Goal: Communication & Community: Share content

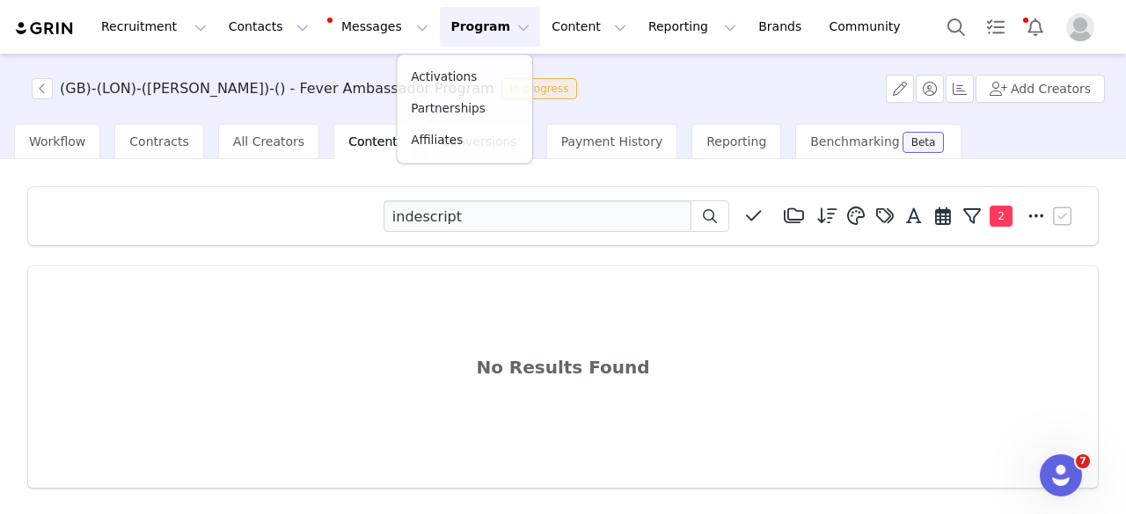
click at [478, 63] on link "Activations" at bounding box center [464, 78] width 135 height 32
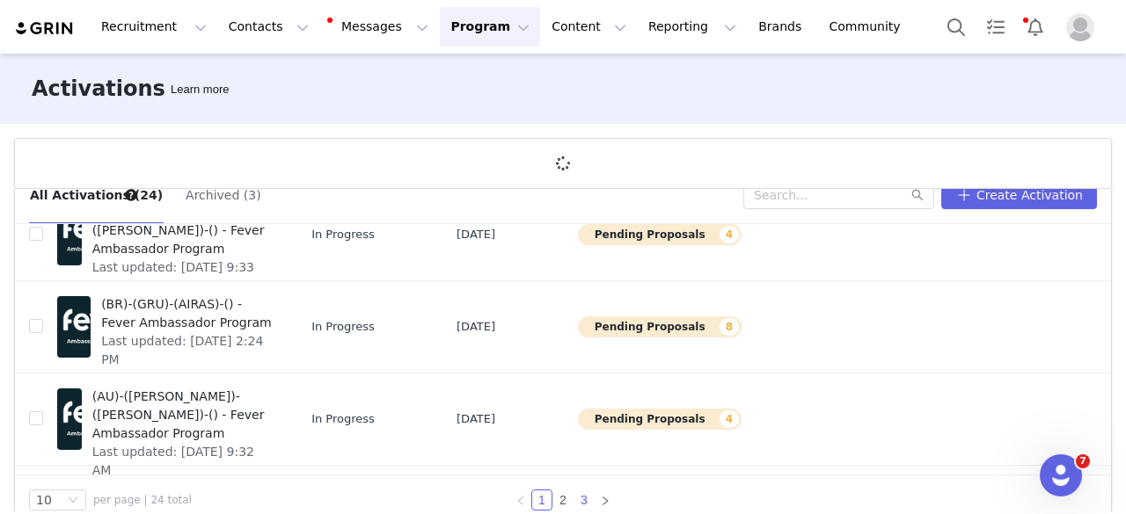
scroll to position [64, 0]
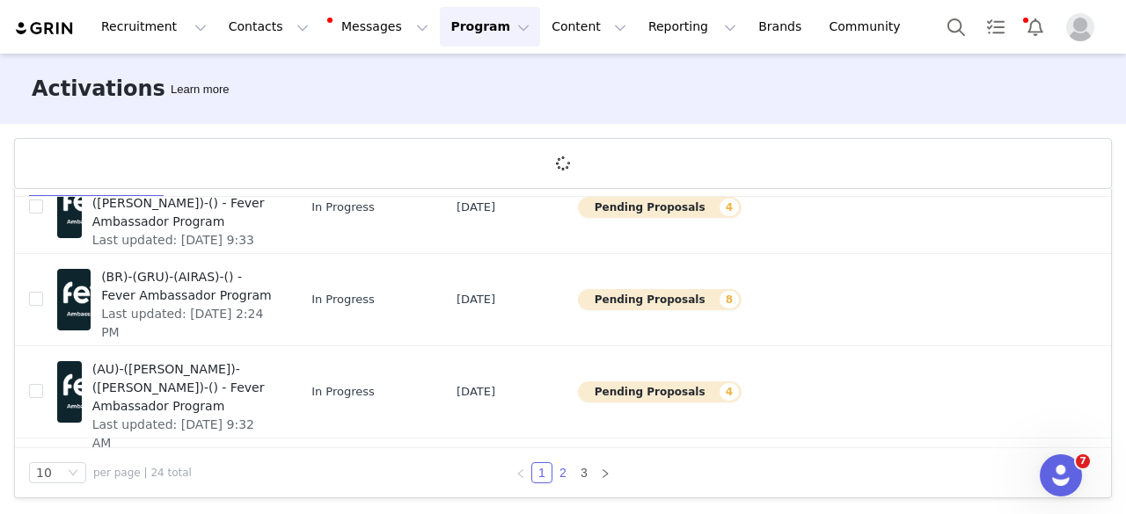
click at [556, 476] on link "2" at bounding box center [562, 472] width 19 height 19
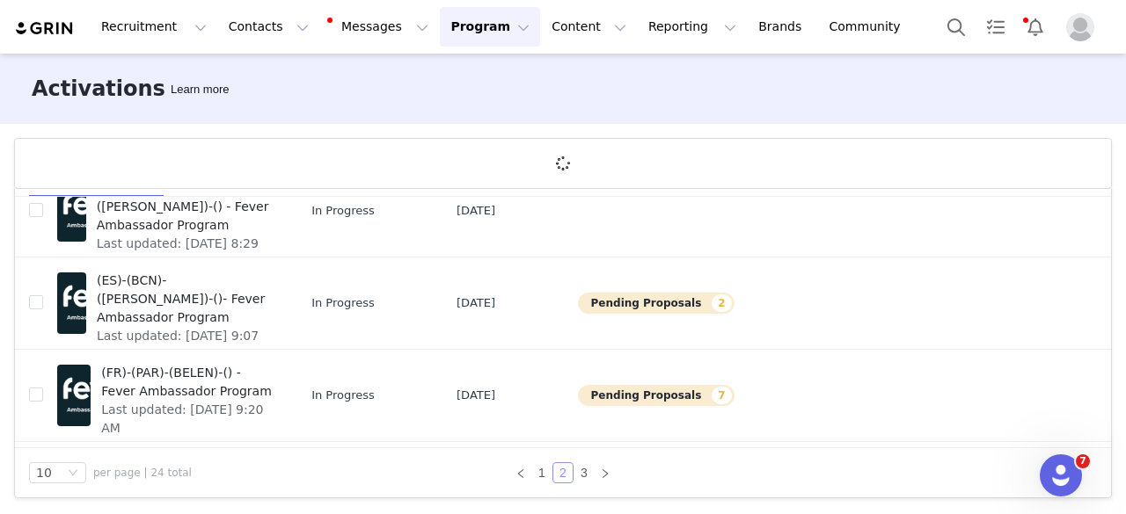
scroll to position [440, 0]
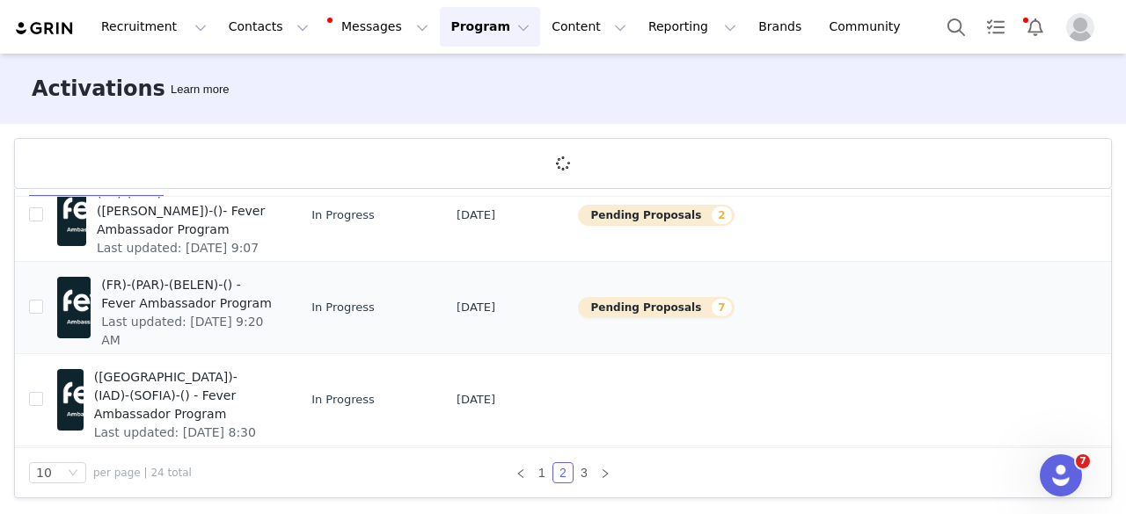
click at [172, 304] on span "(FR)-(PAR)-(BELEN)-() - Fever Ambassador Program" at bounding box center [186, 294] width 171 height 37
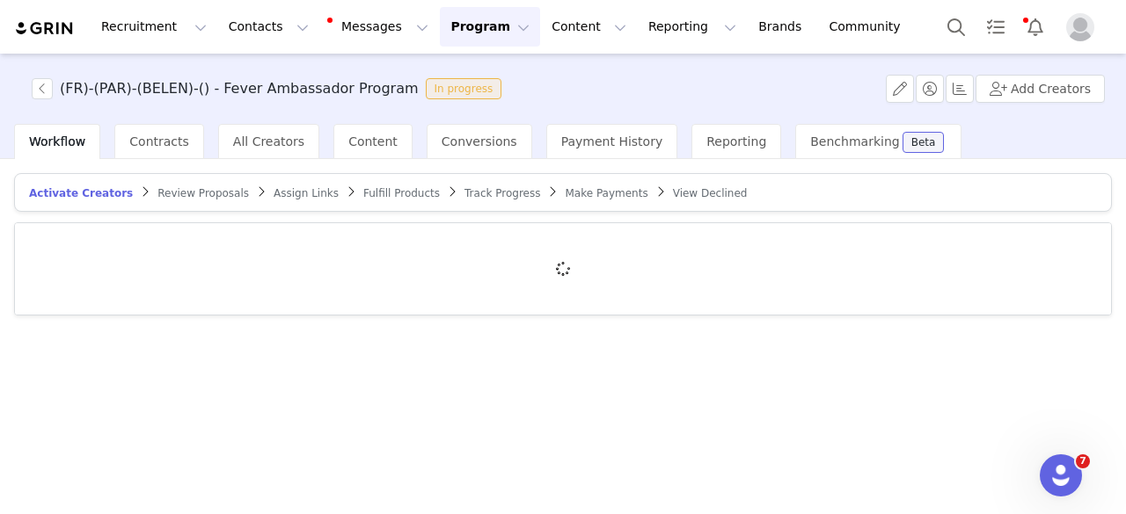
click at [464, 195] on span "Track Progress" at bounding box center [502, 193] width 76 height 12
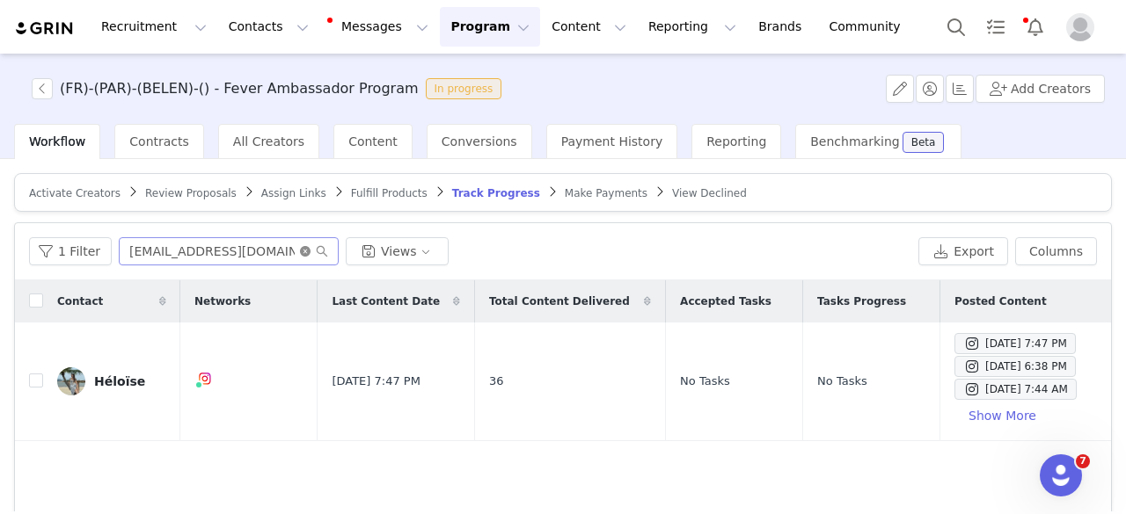
click at [302, 253] on icon "icon: close-circle" at bounding box center [305, 251] width 11 height 11
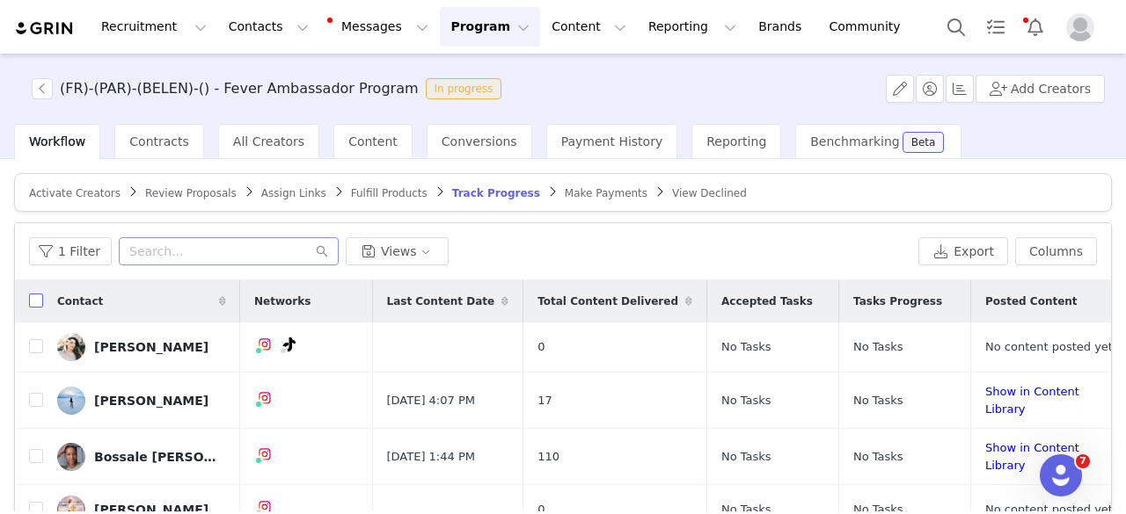
click at [42, 301] on input "checkbox" at bounding box center [36, 301] width 14 height 14
checkbox input "true"
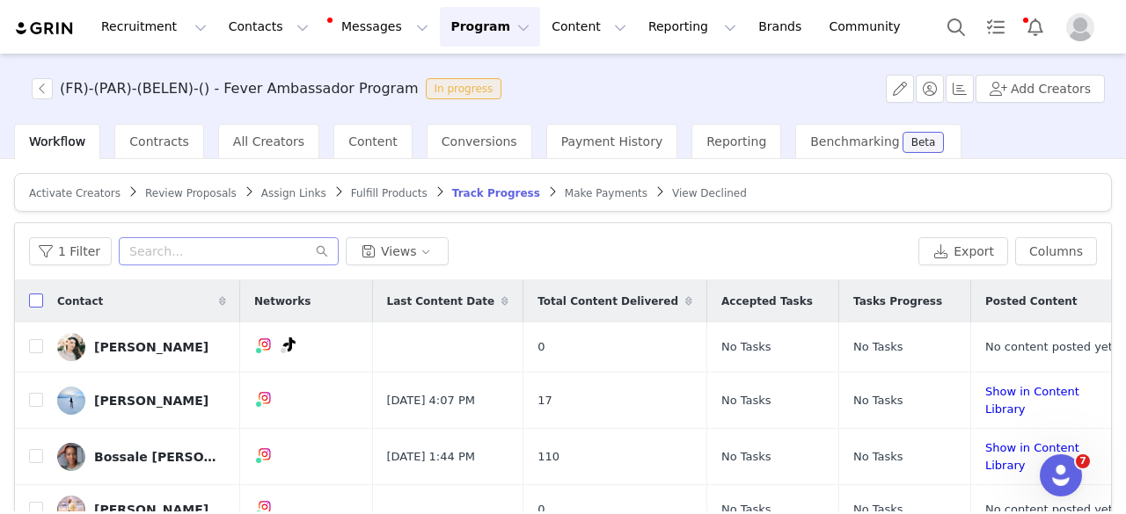
checkbox input "true"
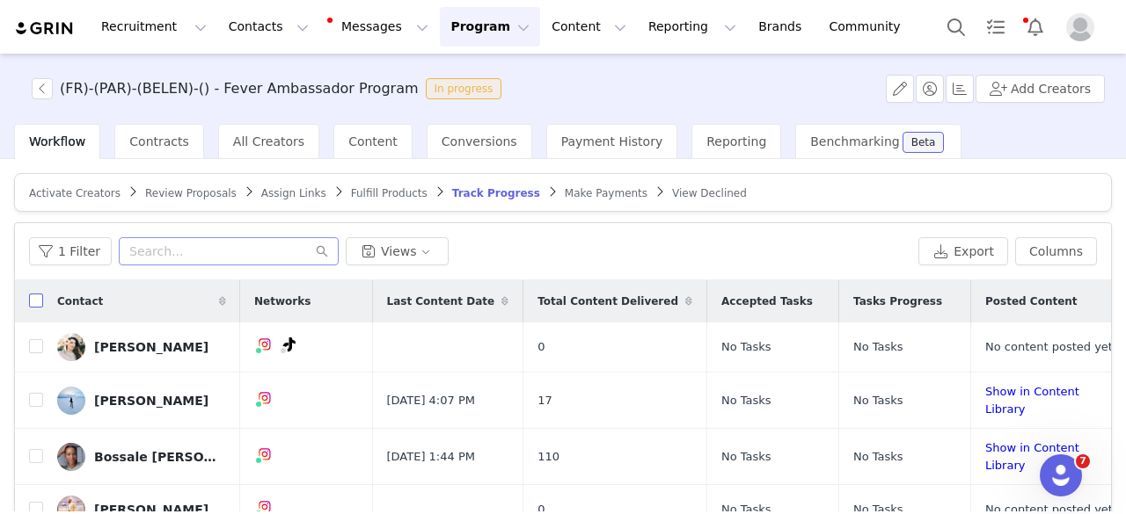
checkbox input "true"
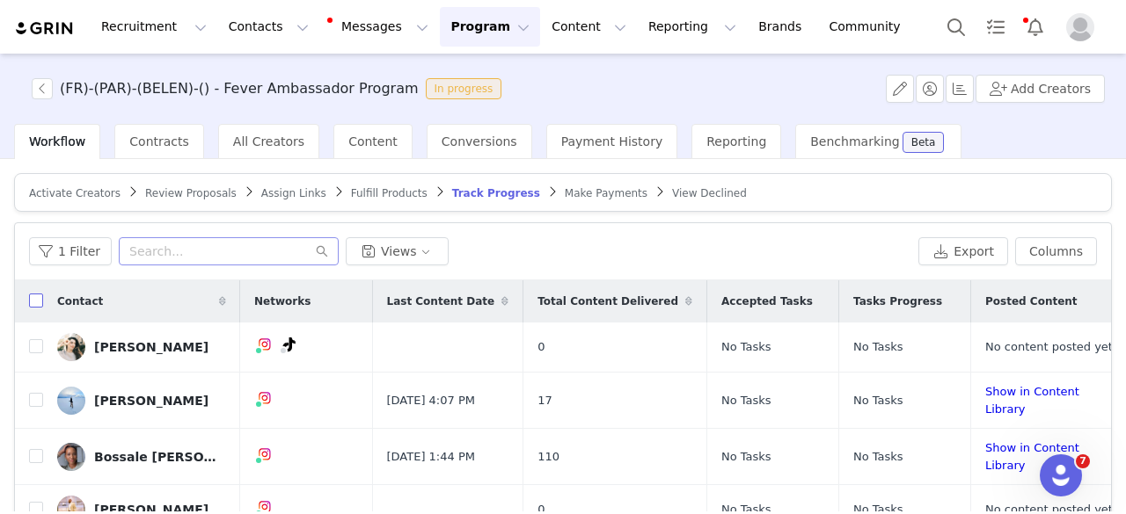
checkbox input "true"
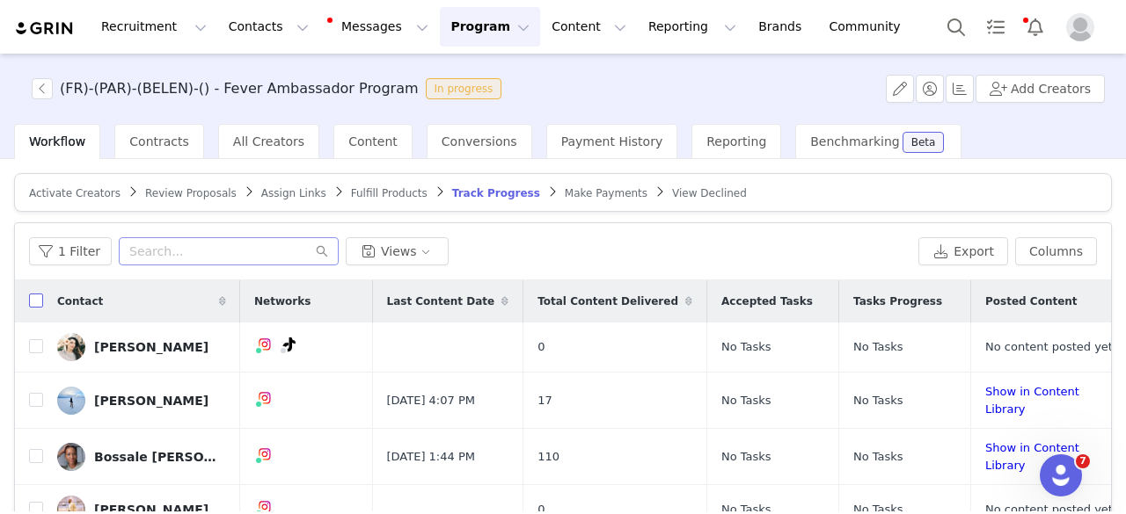
checkbox input "true"
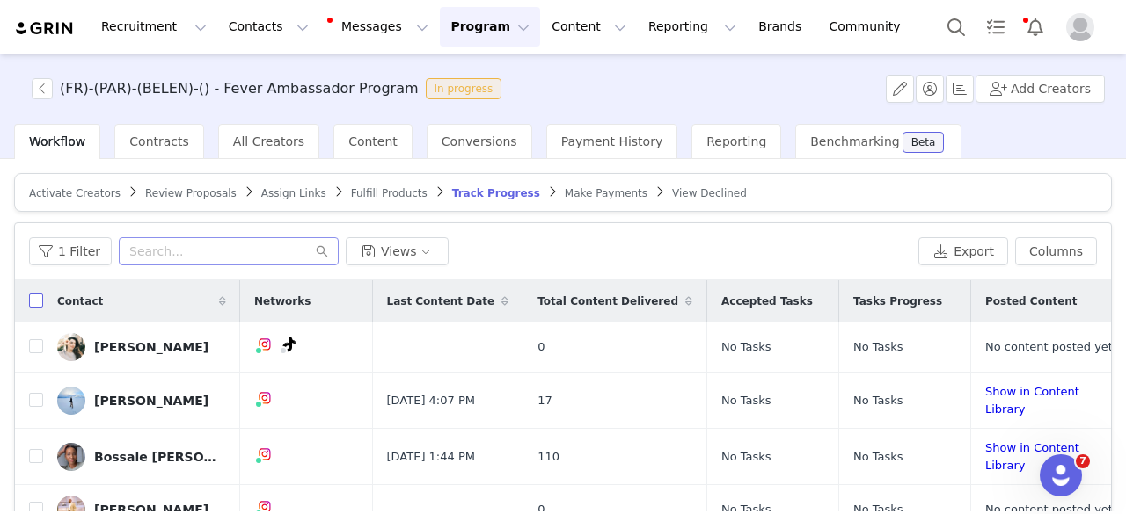
checkbox input "true"
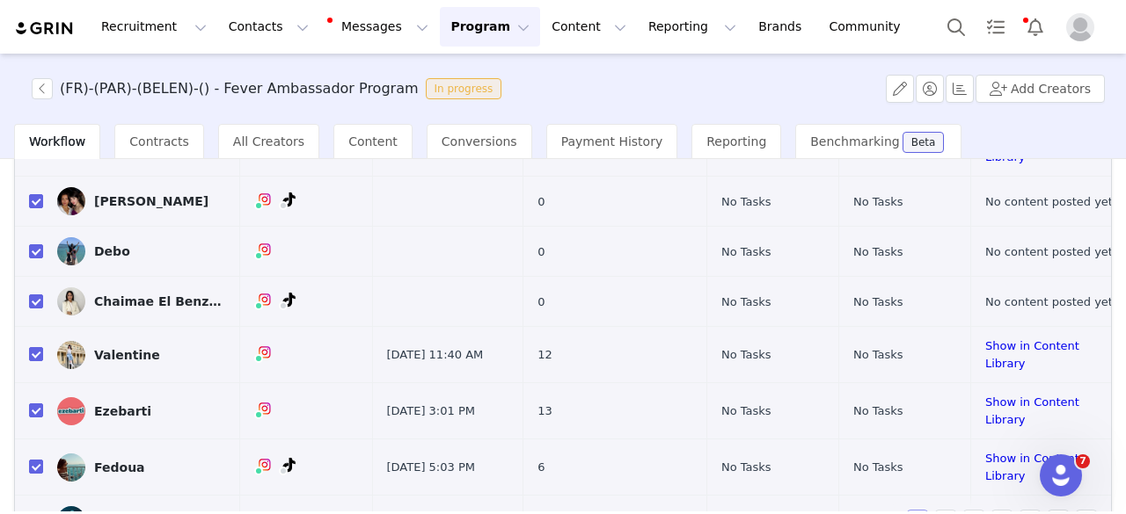
scroll to position [250, 0]
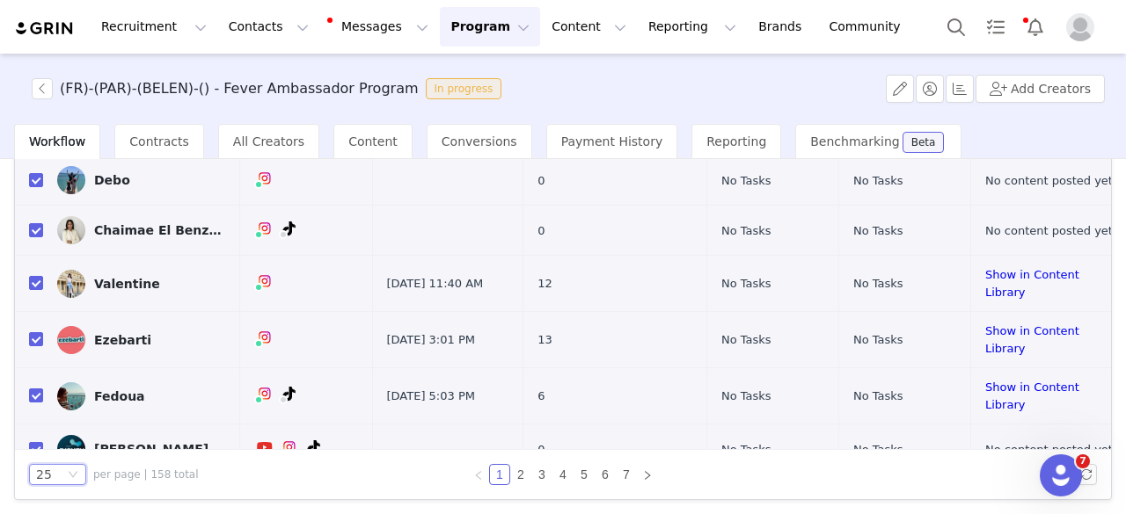
click at [69, 477] on icon "icon: down" at bounding box center [73, 475] width 11 height 11
click at [62, 439] on li "100" at bounding box center [57, 441] width 57 height 28
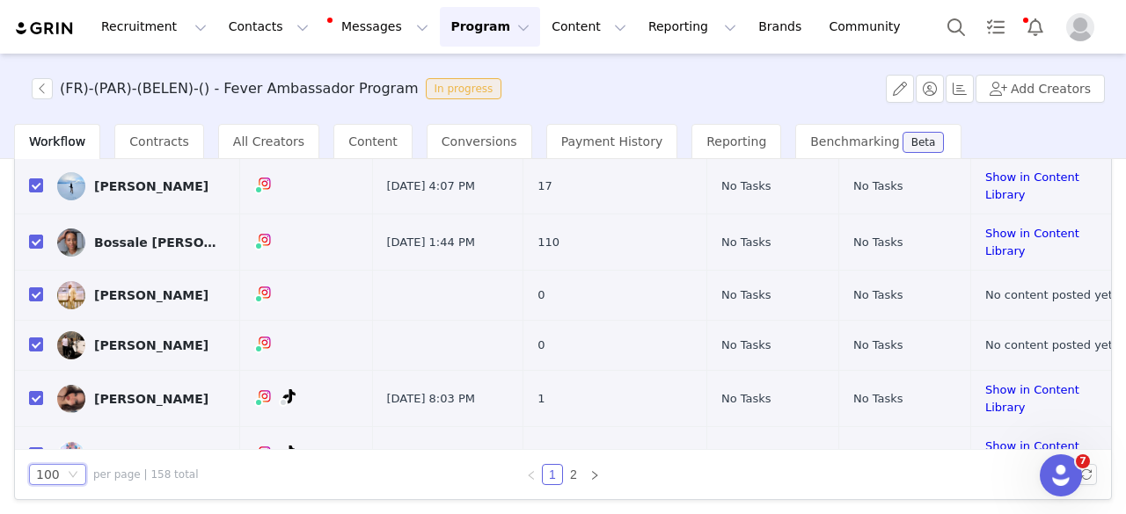
scroll to position [0, 0]
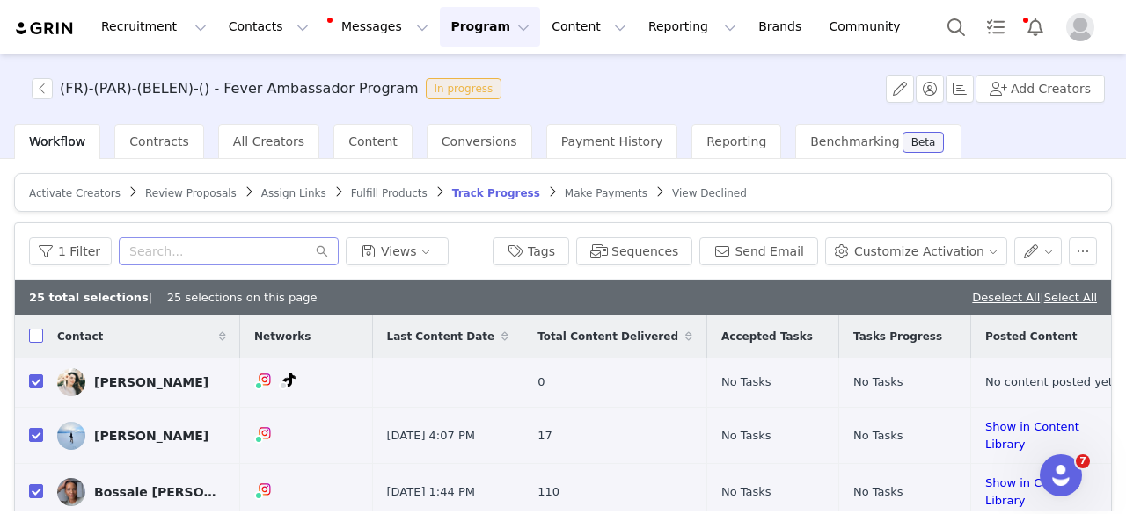
click at [40, 340] on input "checkbox" at bounding box center [36, 336] width 14 height 14
checkbox input "true"
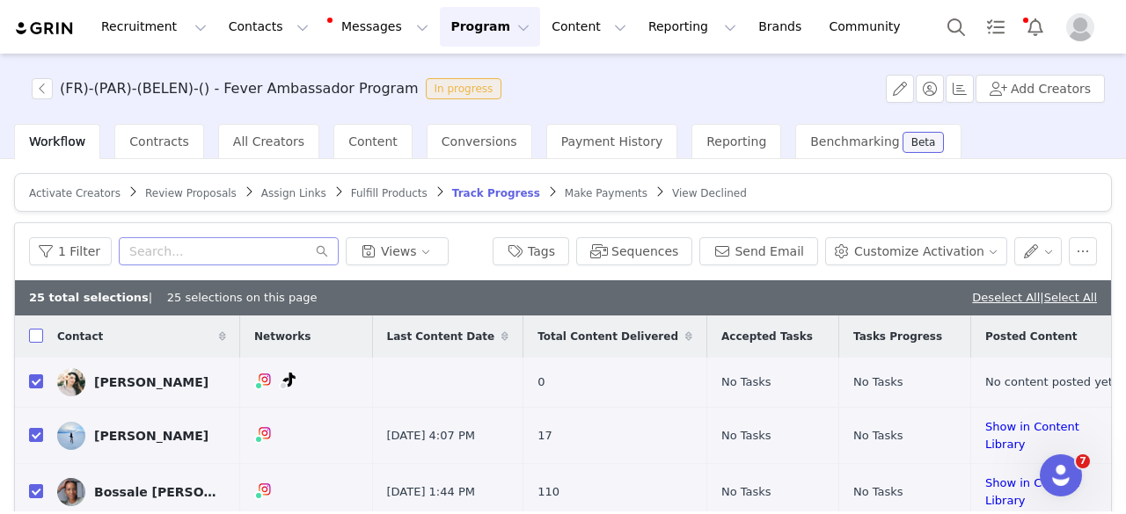
checkbox input "true"
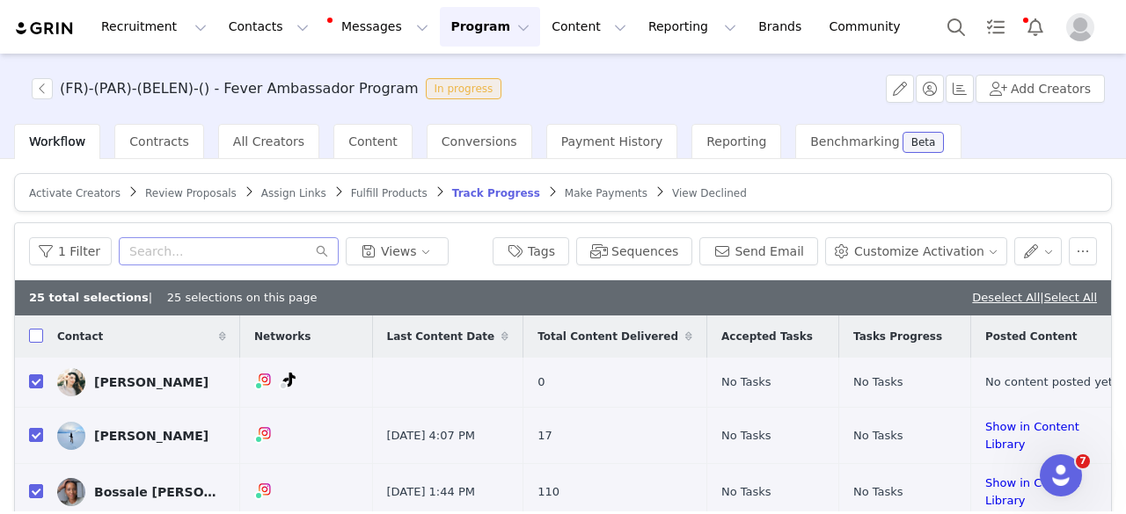
checkbox input "true"
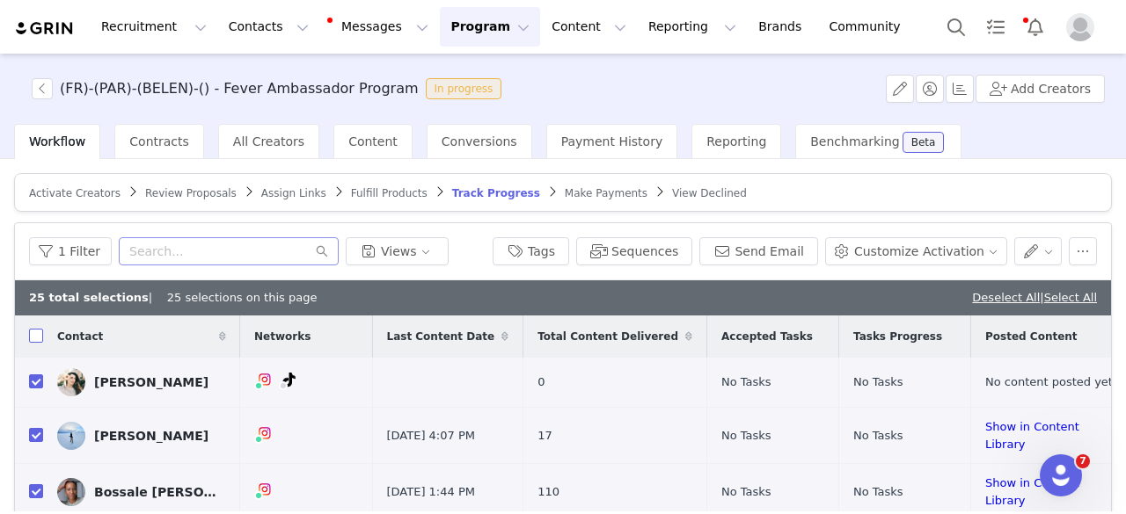
checkbox input "true"
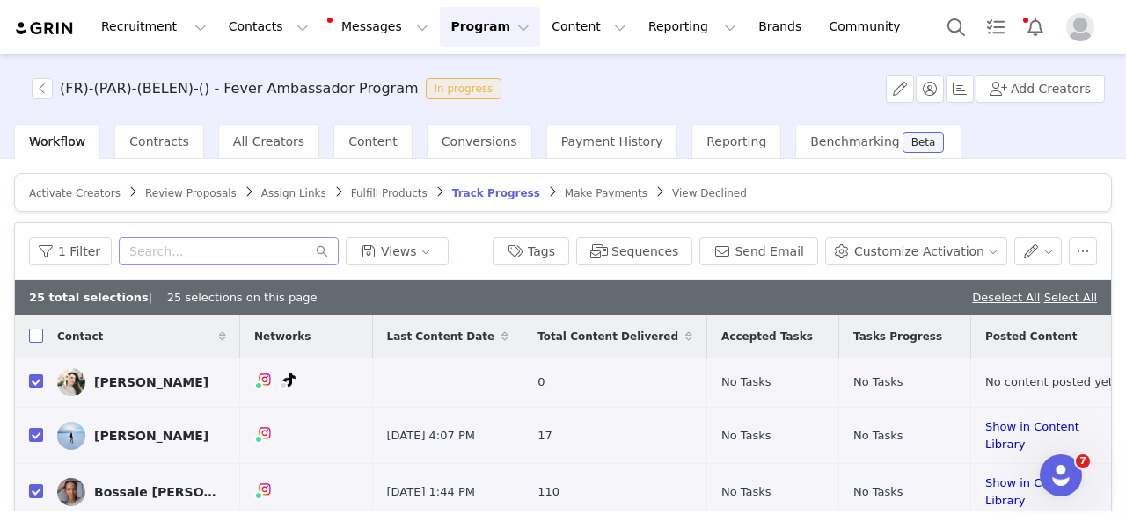
checkbox input "true"
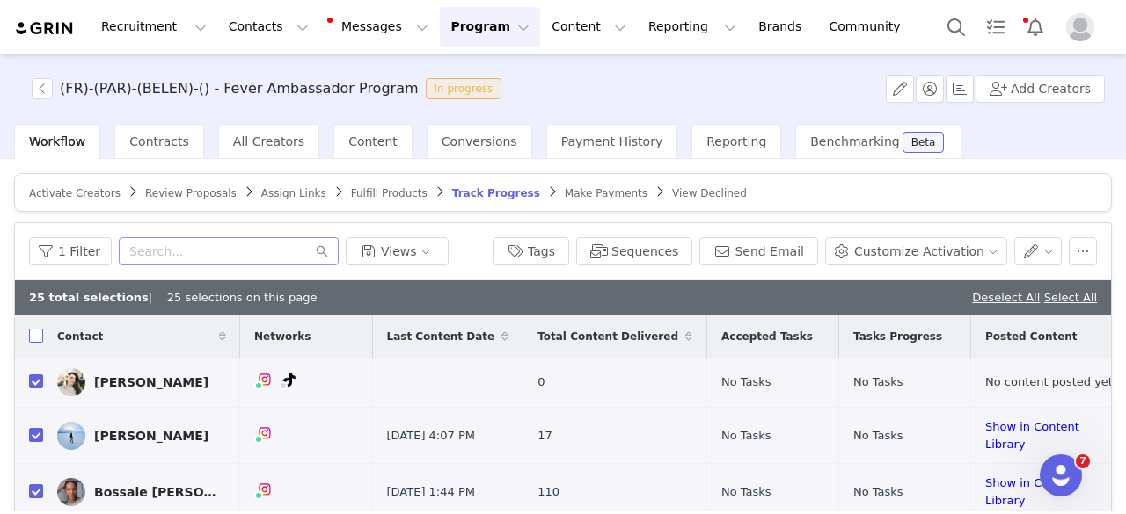
checkbox input "true"
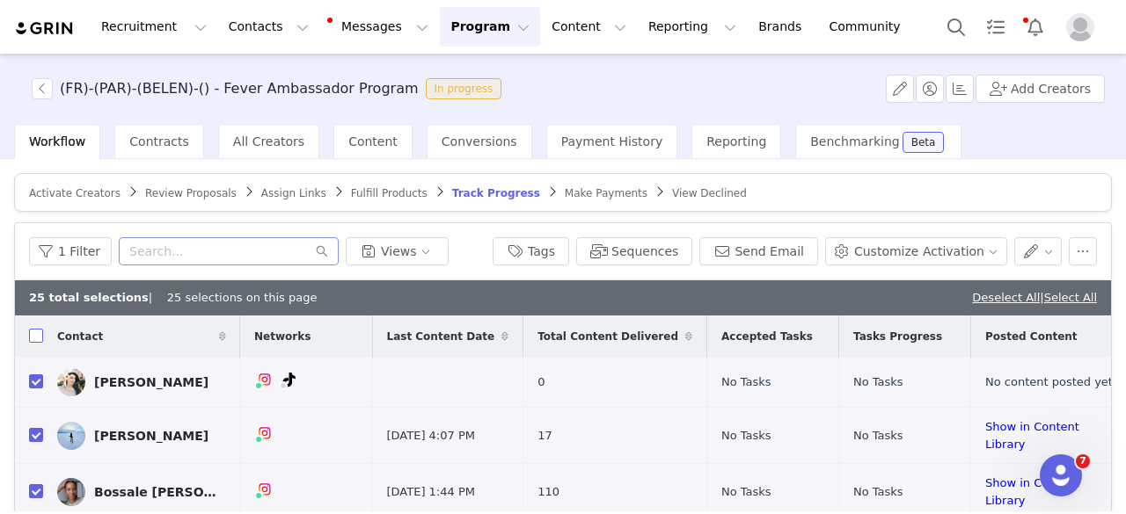
checkbox input "true"
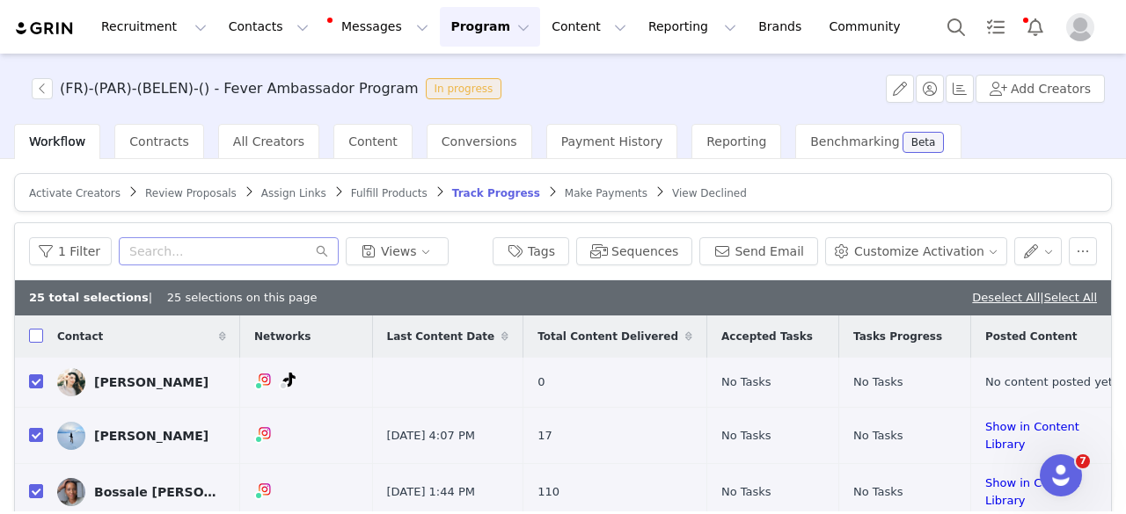
checkbox input "true"
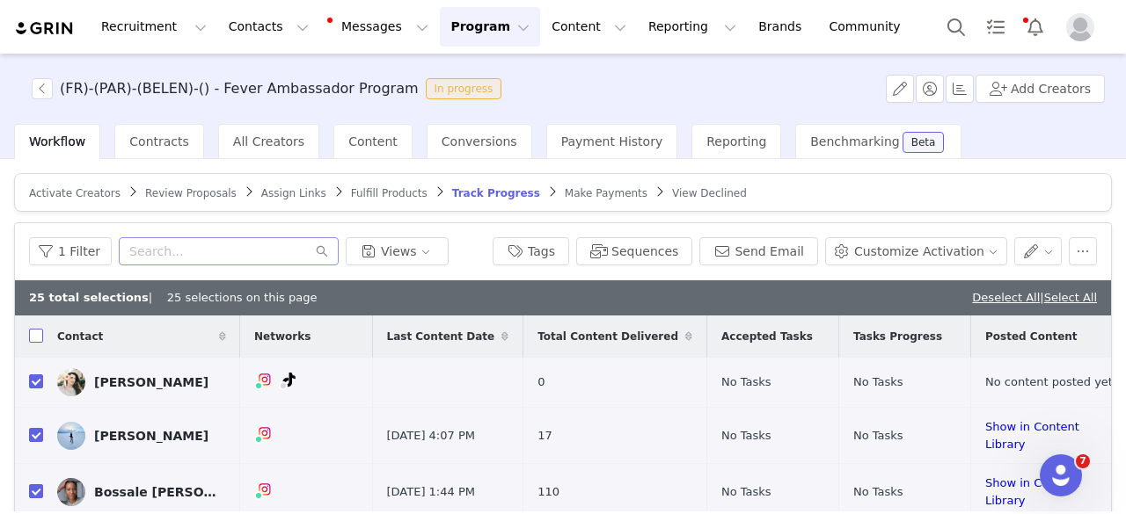
checkbox input "true"
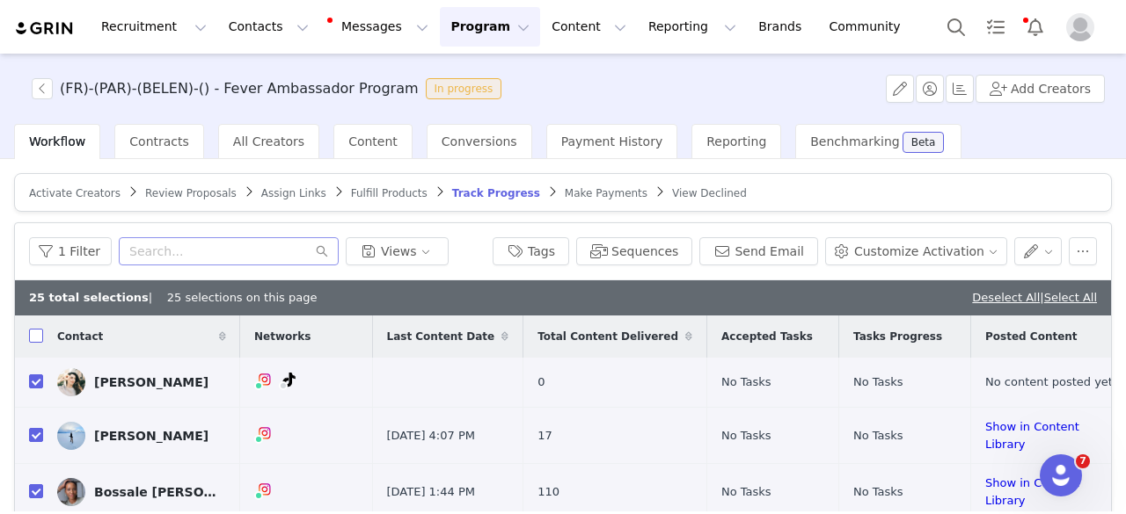
checkbox input "true"
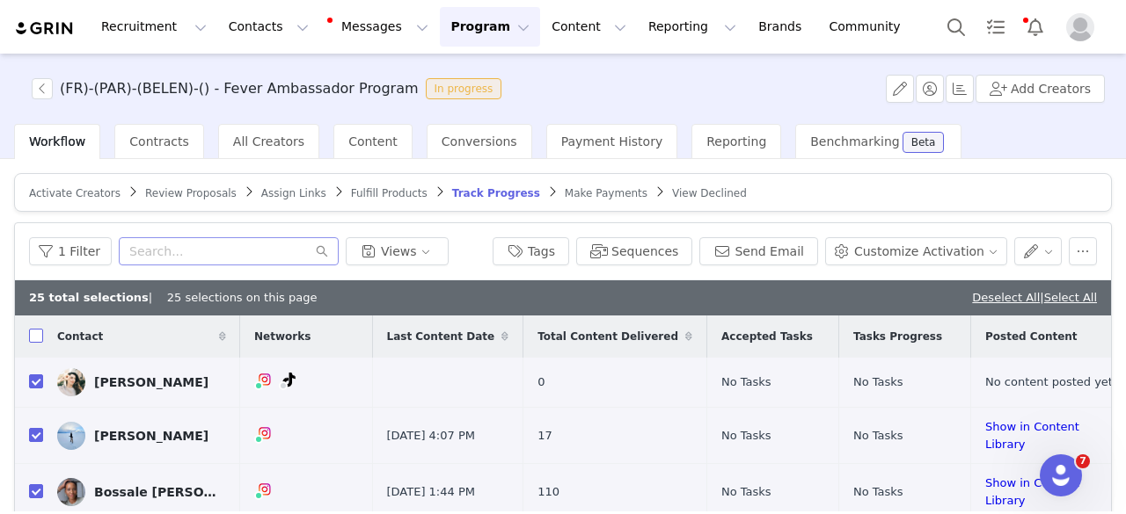
checkbox input "true"
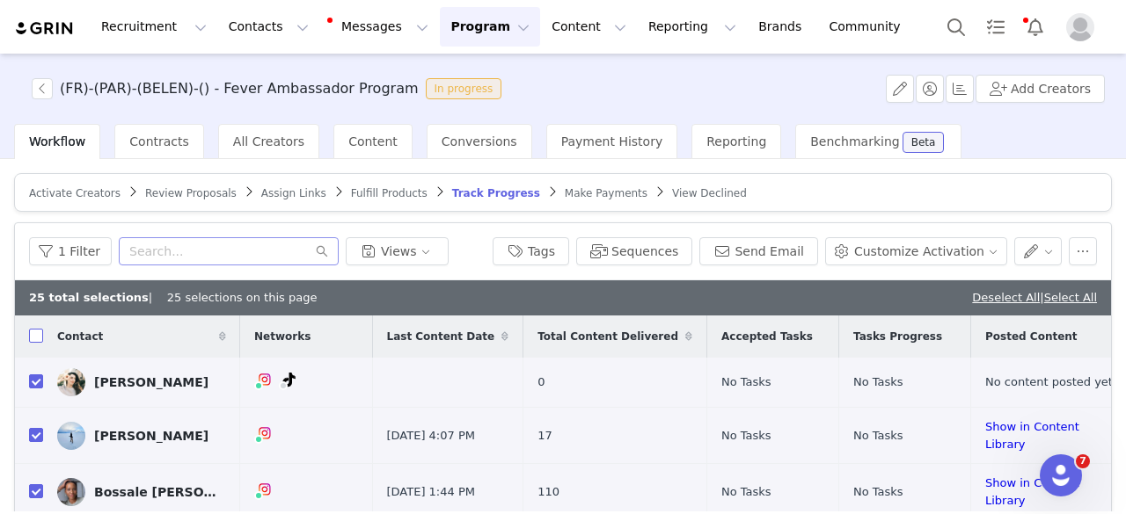
checkbox input "true"
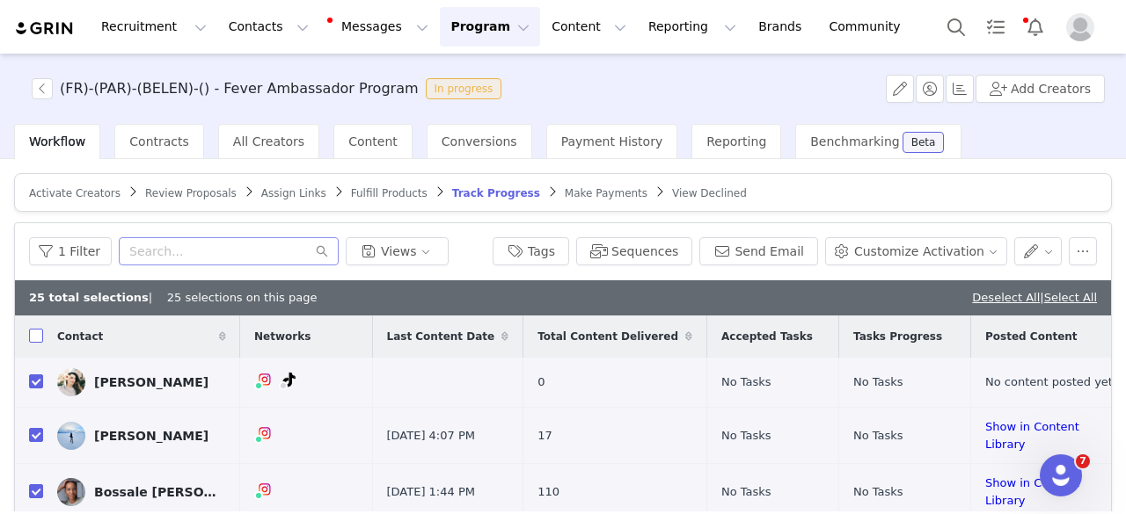
checkbox input "true"
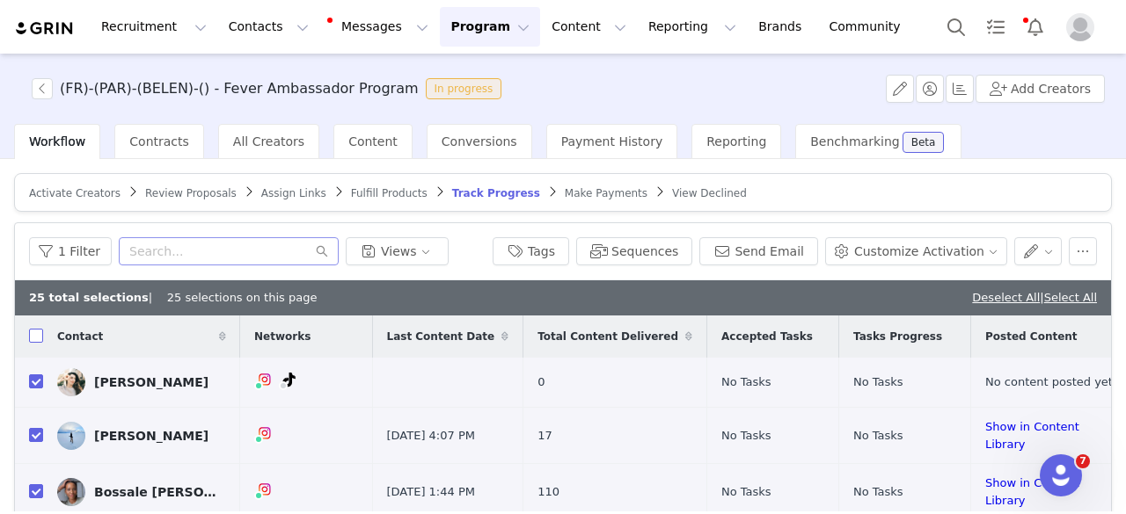
checkbox input "true"
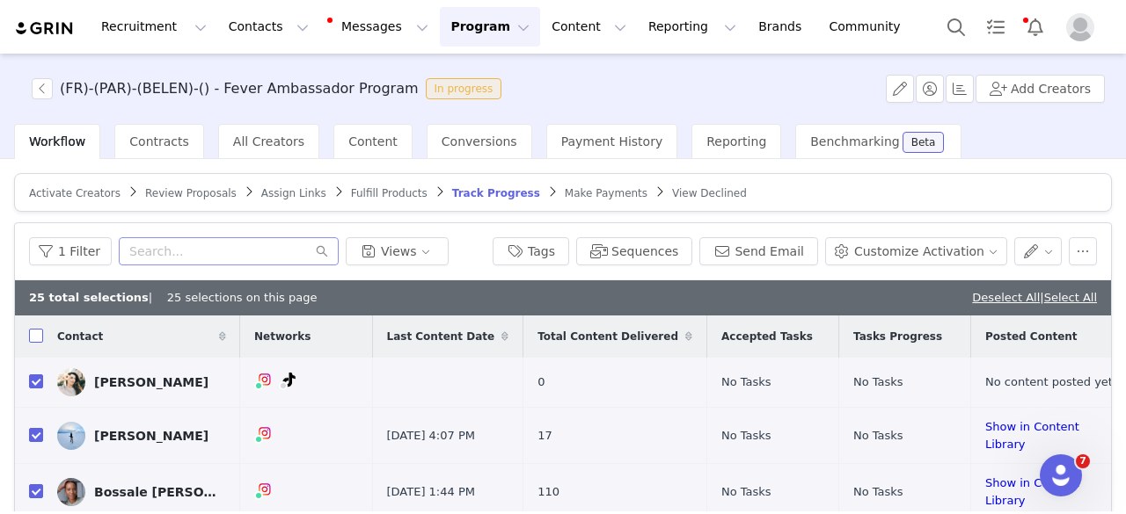
checkbox input "true"
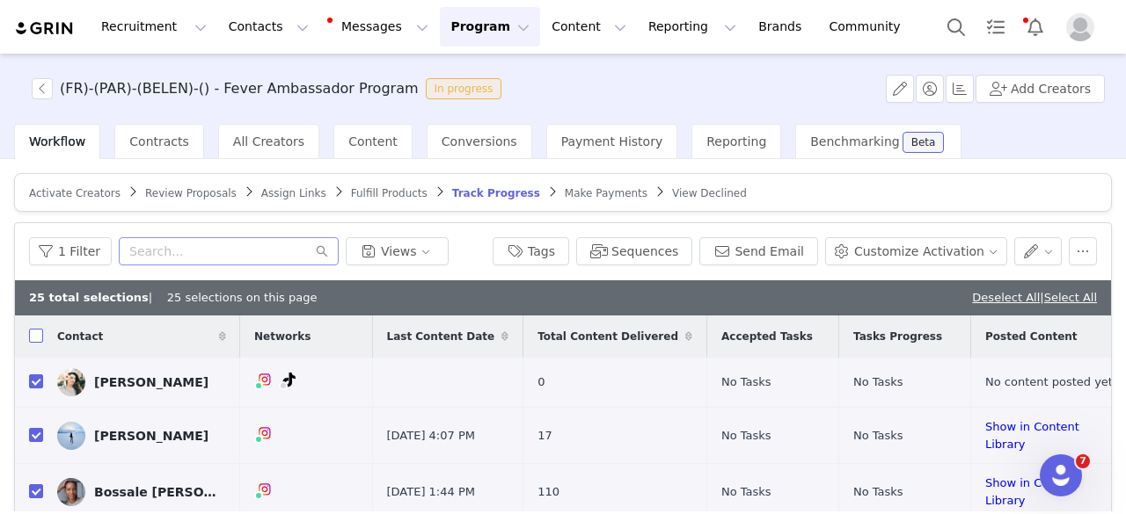
checkbox input "true"
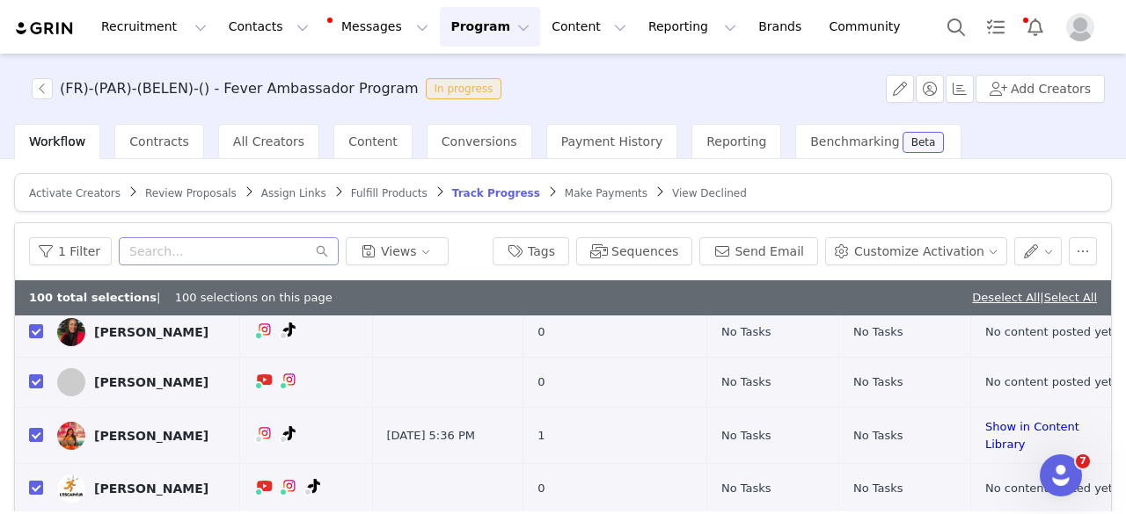
scroll to position [250, 0]
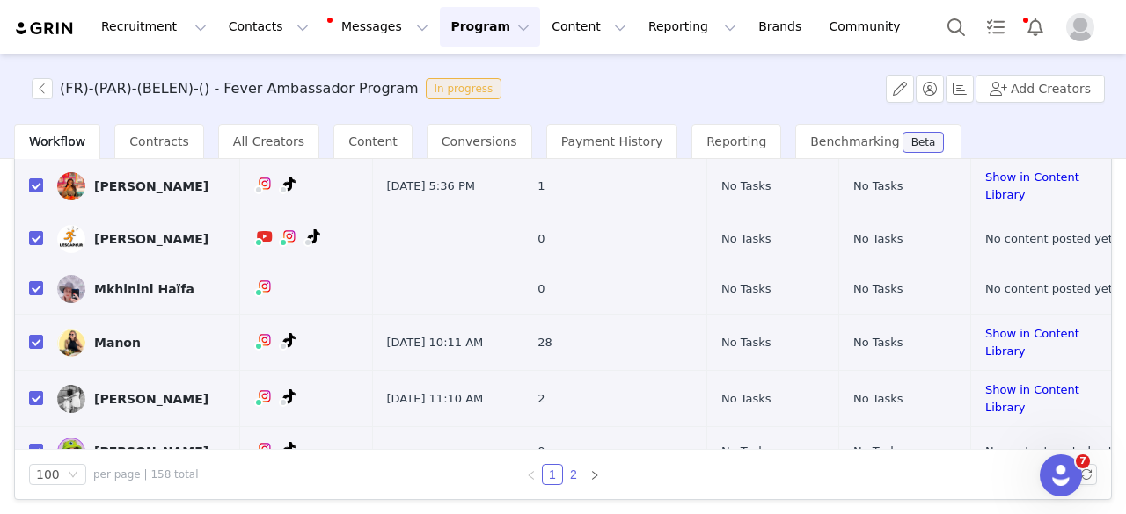
click at [572, 478] on link "2" at bounding box center [573, 474] width 19 height 19
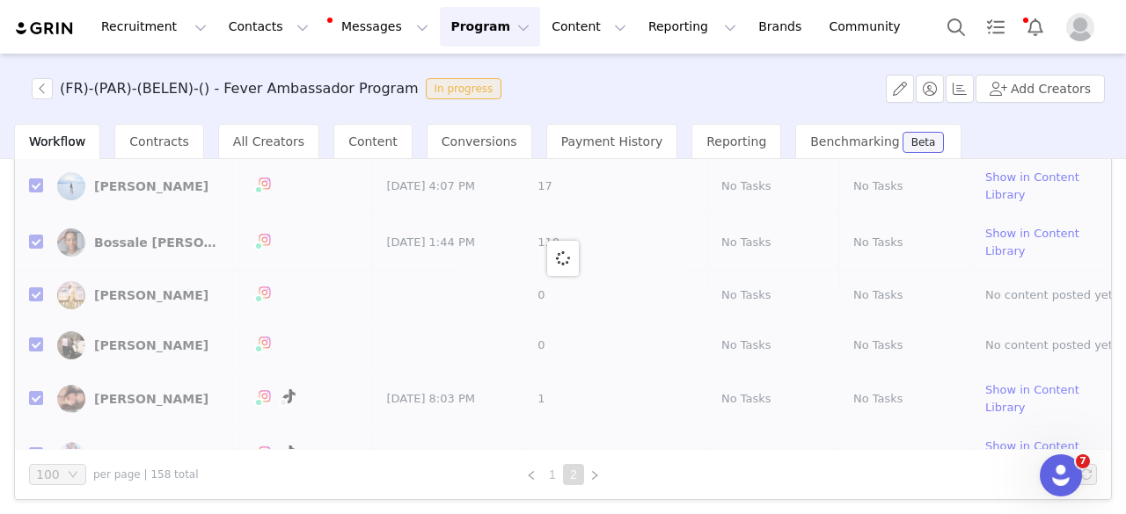
checkbox input "false"
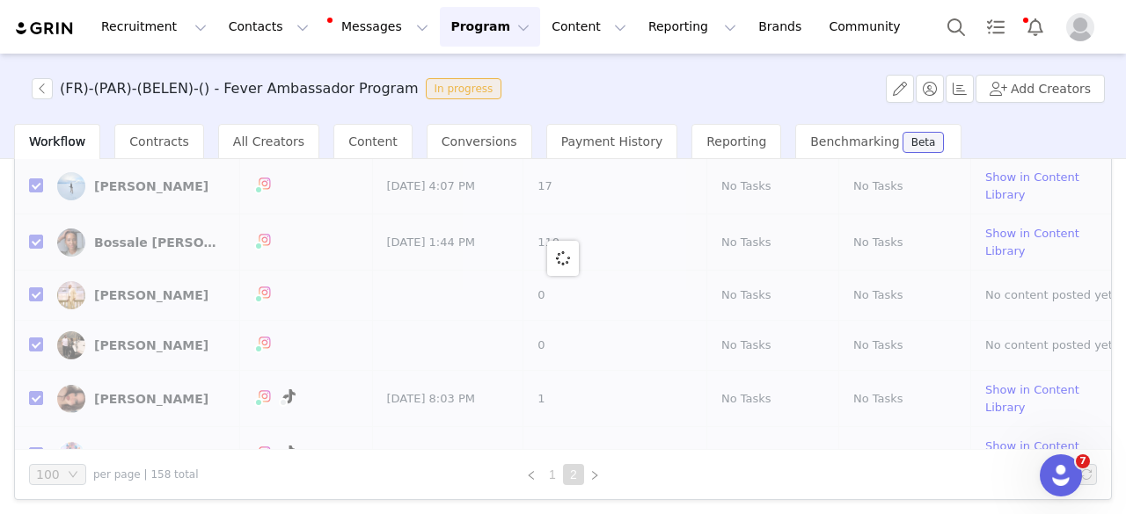
checkbox input "false"
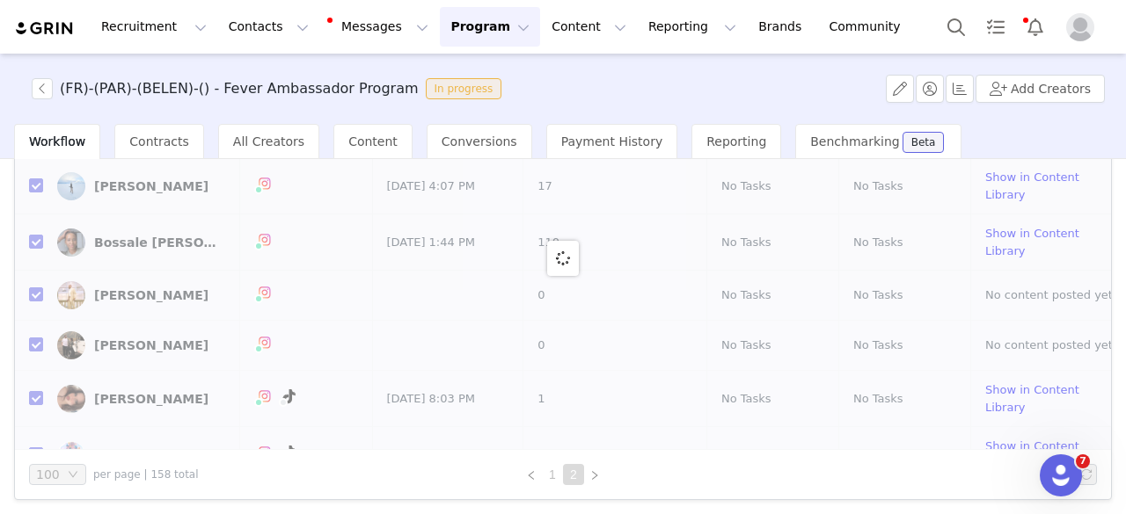
checkbox input "false"
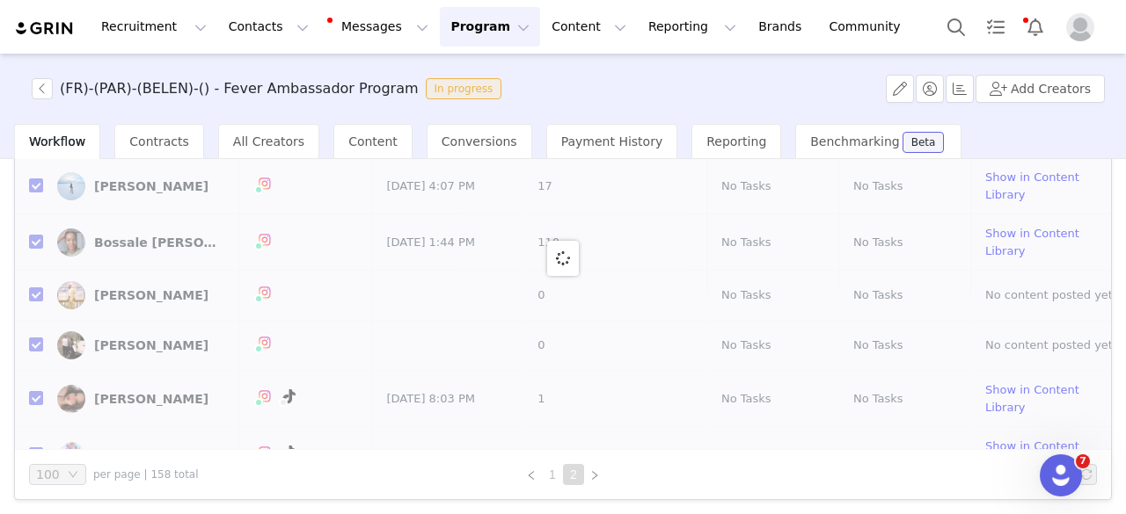
checkbox input "false"
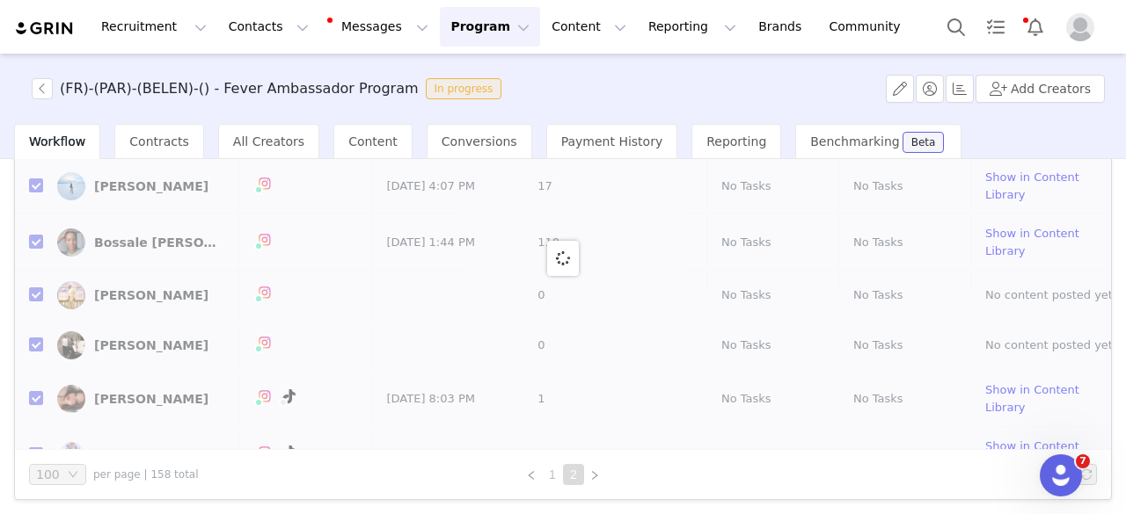
checkbox input "false"
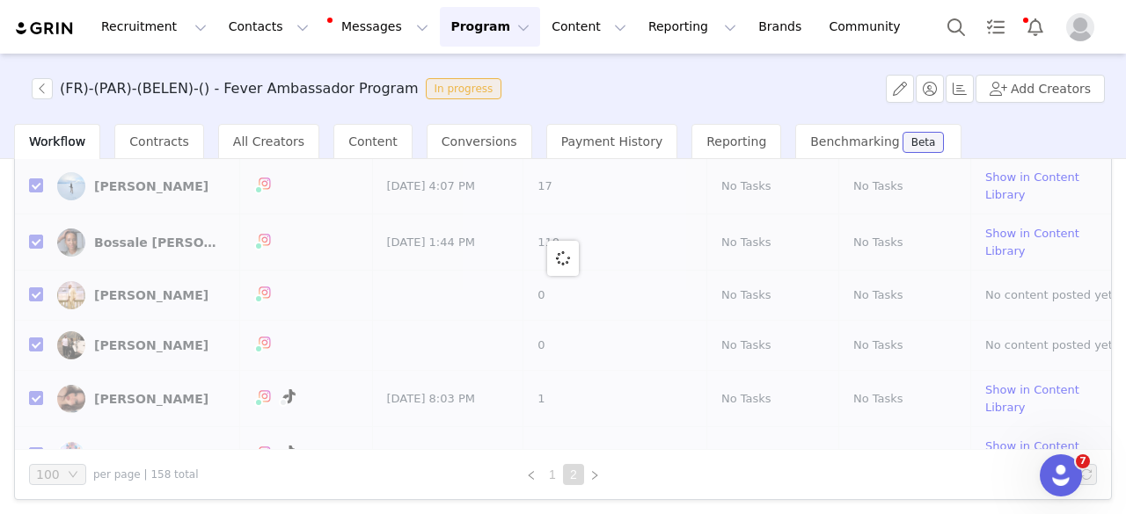
checkbox input "false"
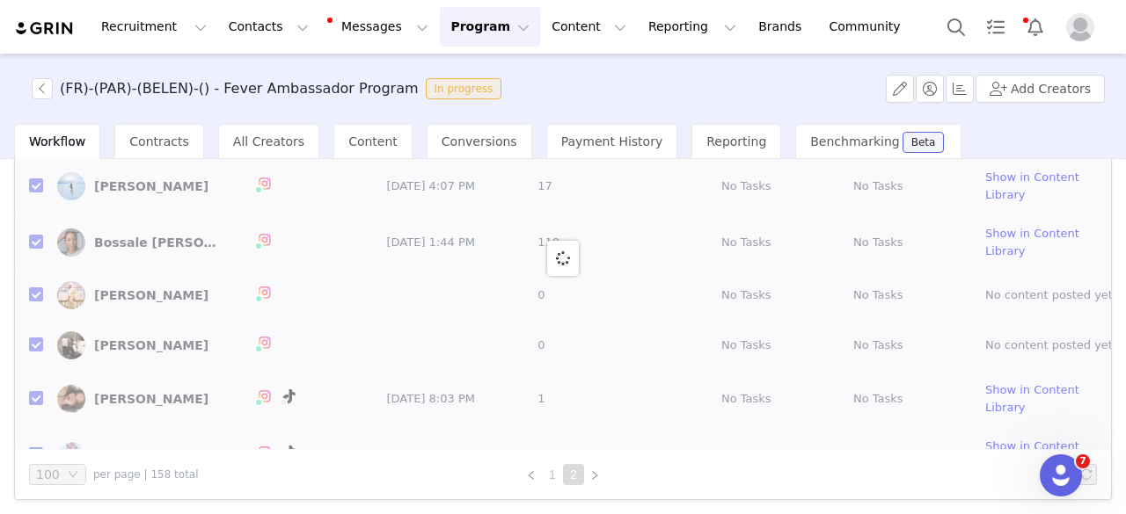
checkbox input "false"
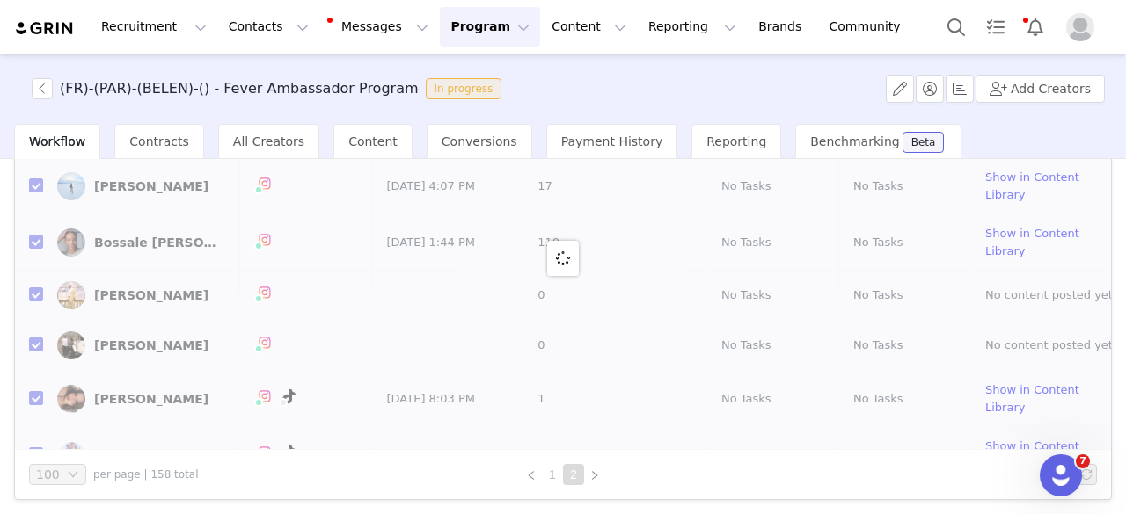
checkbox input "false"
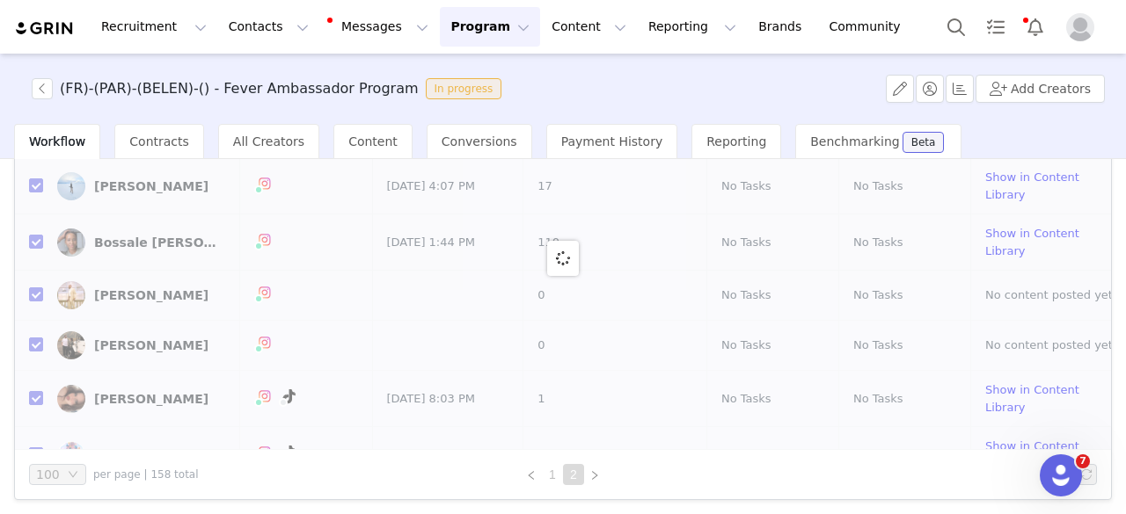
checkbox input "false"
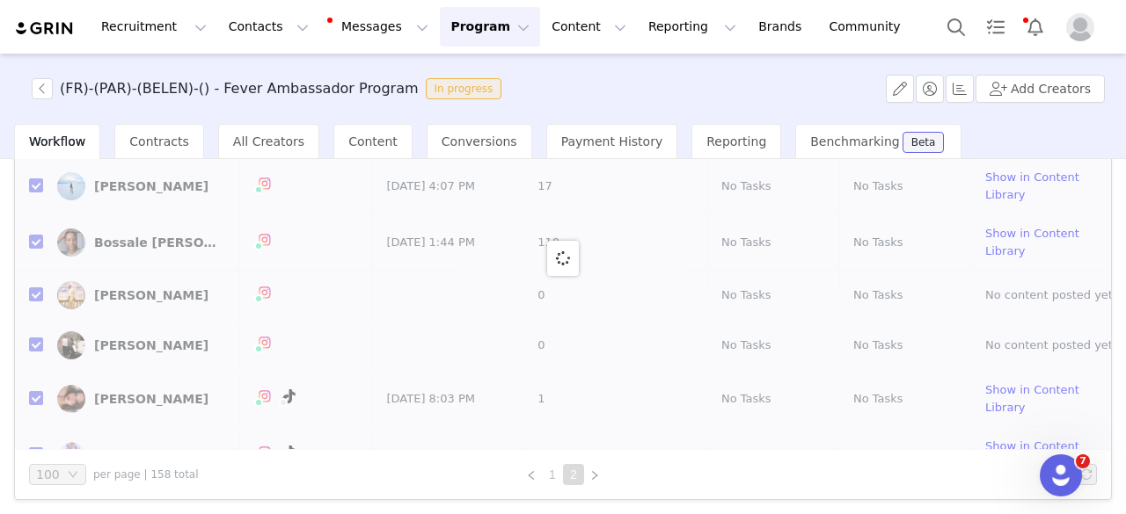
checkbox input "false"
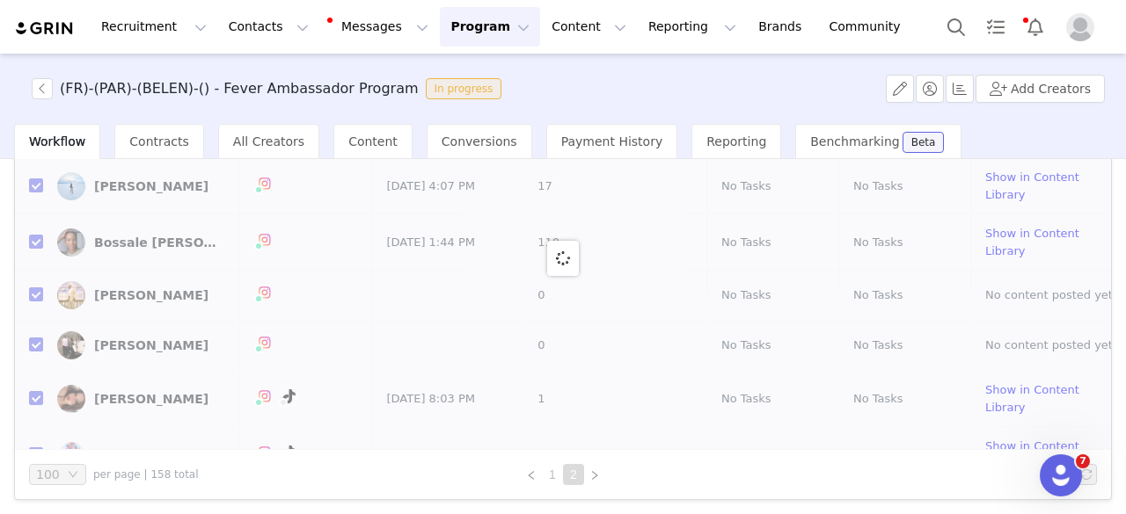
checkbox input "false"
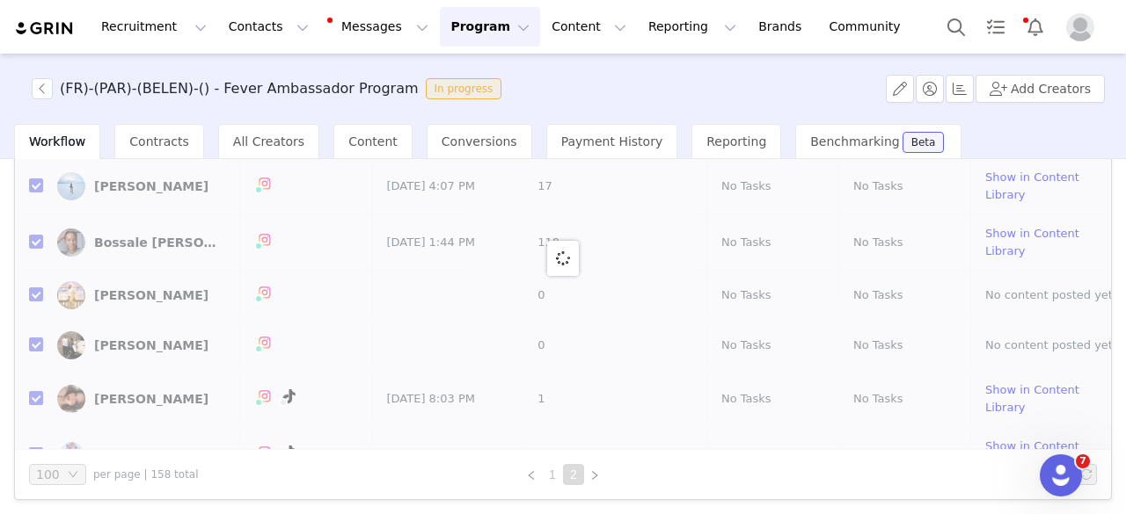
checkbox input "false"
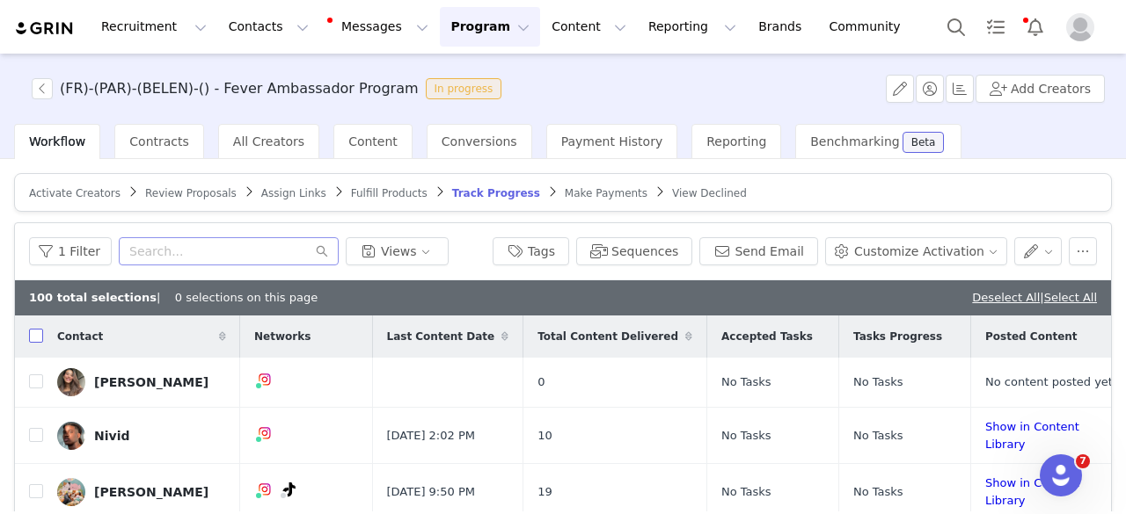
click at [35, 337] on input "checkbox" at bounding box center [36, 336] width 14 height 14
checkbox input "true"
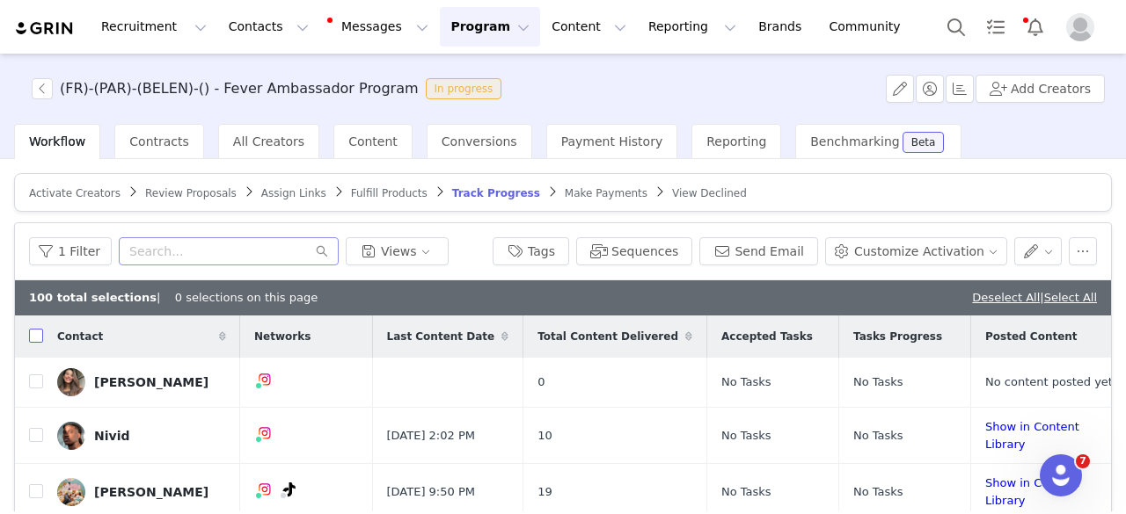
checkbox input "true"
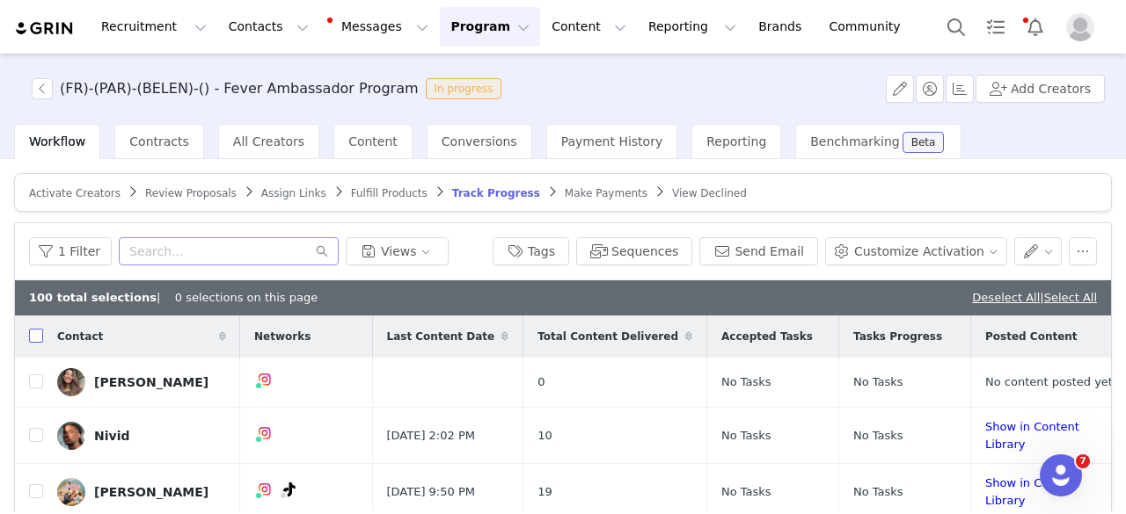
checkbox input "true"
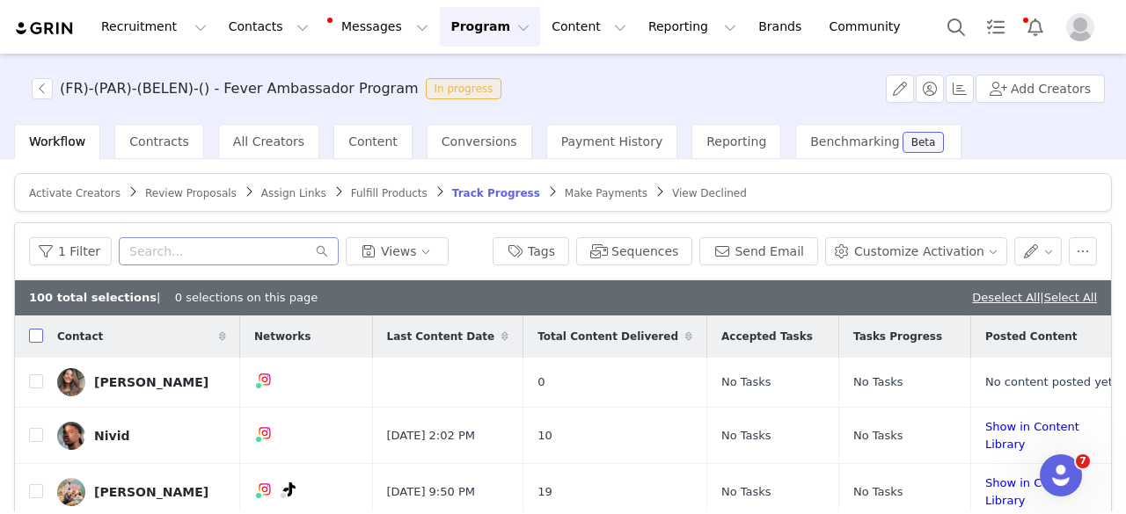
checkbox input "true"
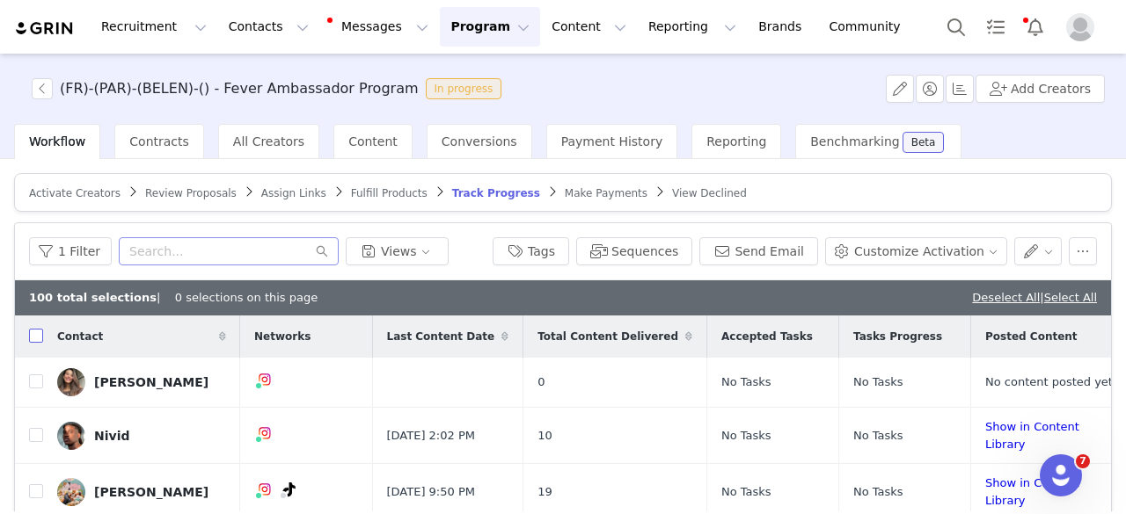
checkbox input "true"
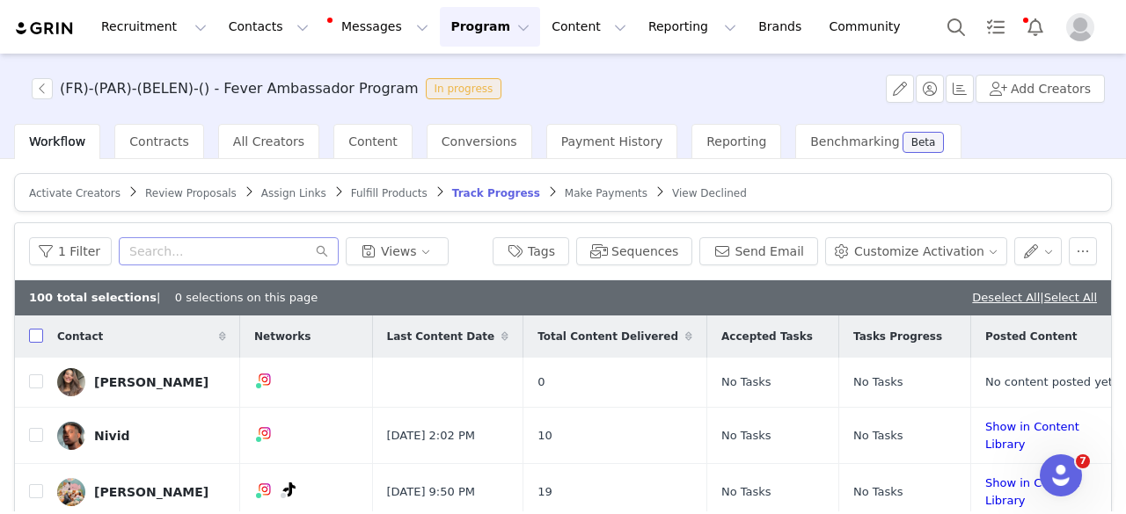
checkbox input "true"
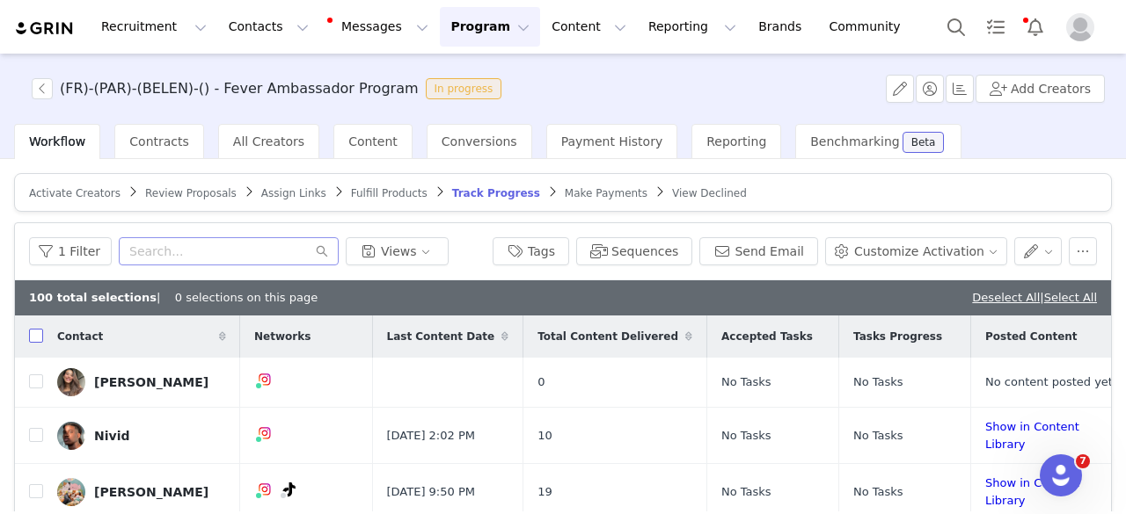
checkbox input "true"
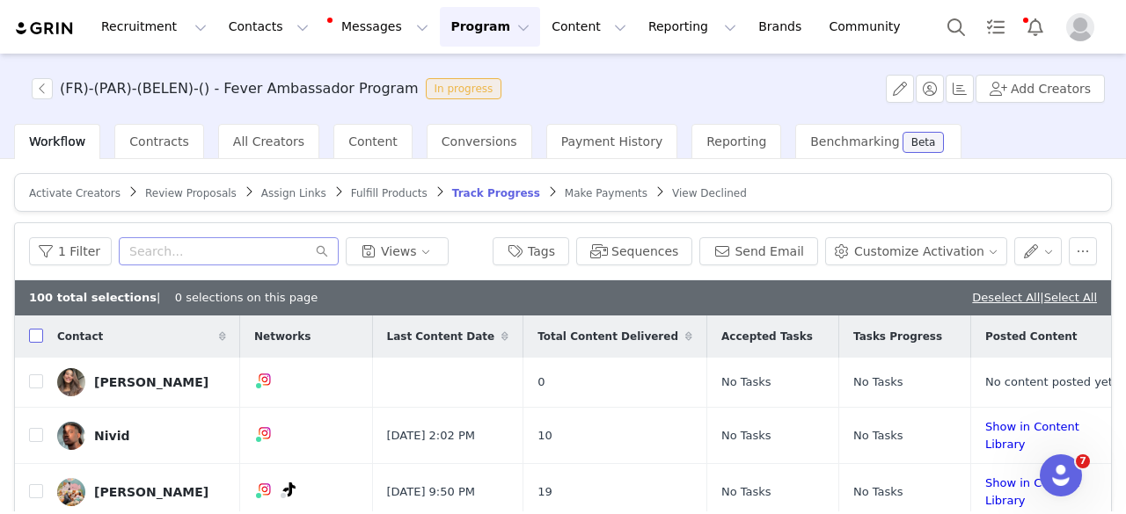
checkbox input "true"
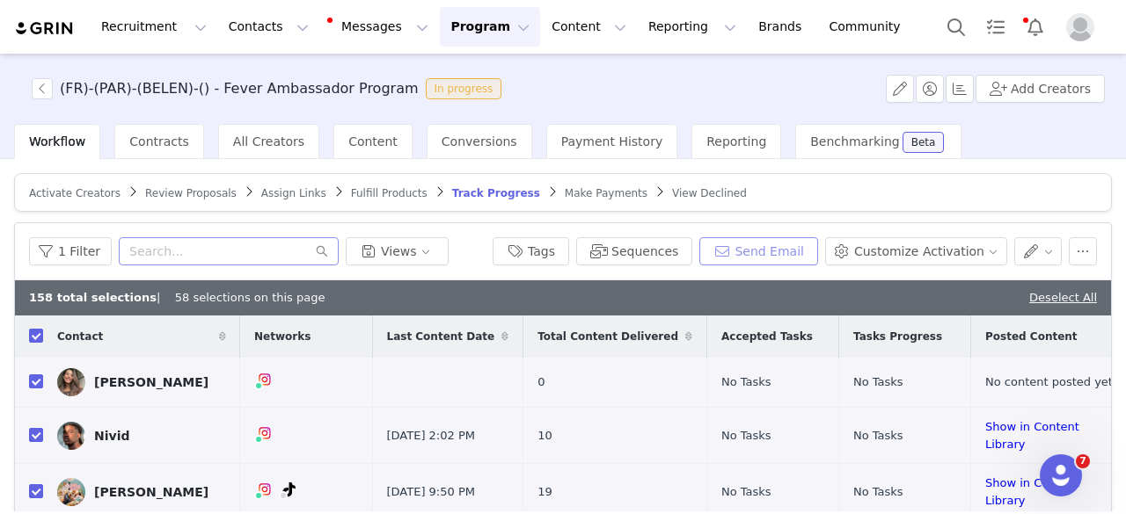
click at [776, 249] on button "Send Email" at bounding box center [758, 251] width 119 height 28
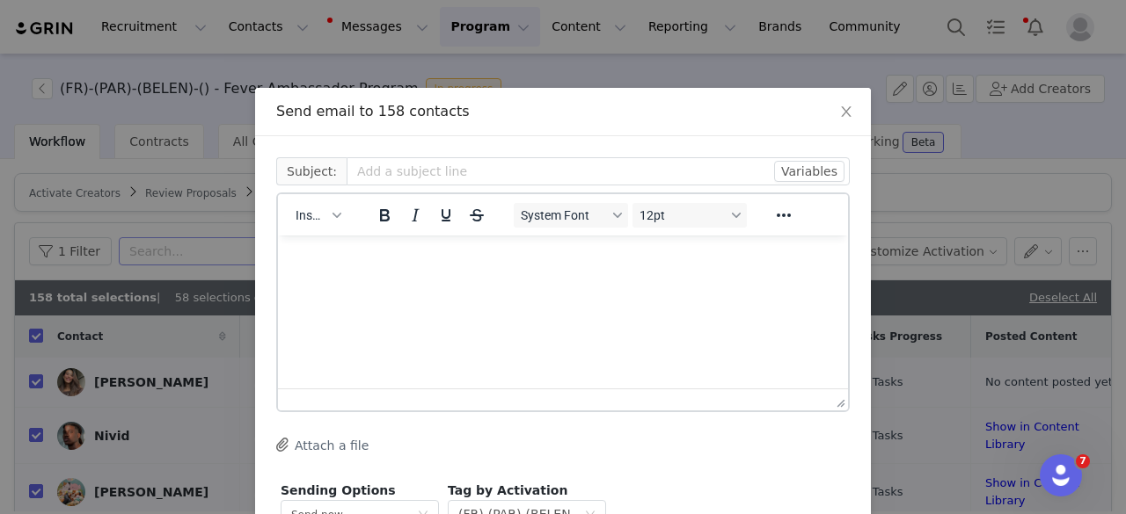
click at [390, 264] on p "Rich Text Area. Press ALT-0 for help." at bounding box center [563, 259] width 542 height 19
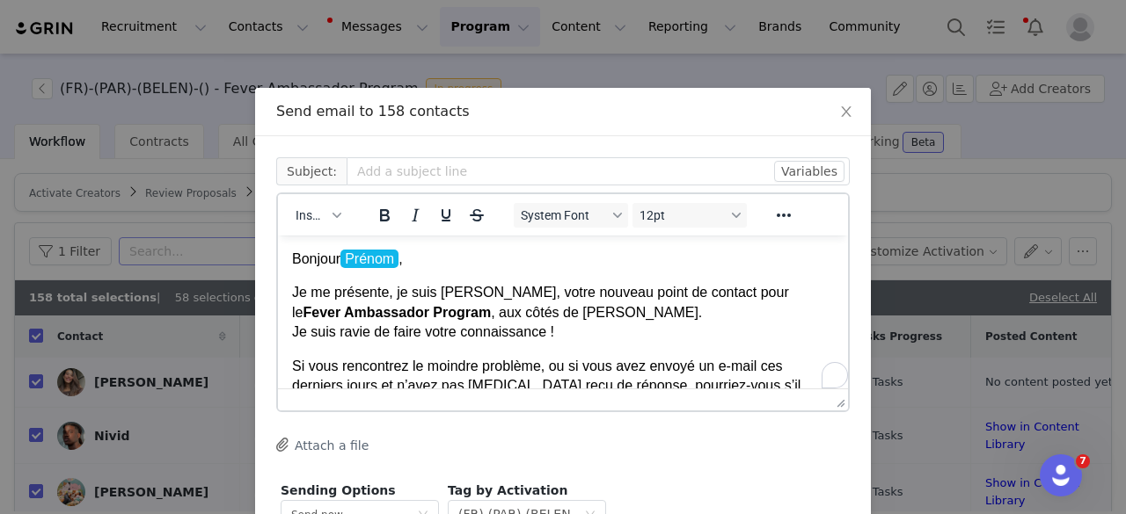
scroll to position [195, 0]
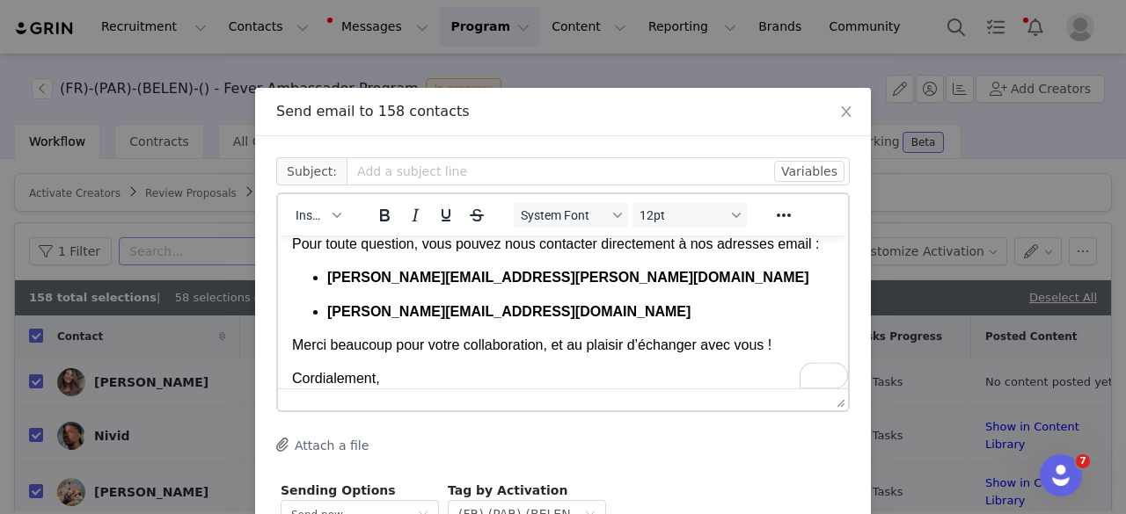
click at [390, 384] on p "Cordialement," at bounding box center [563, 378] width 542 height 19
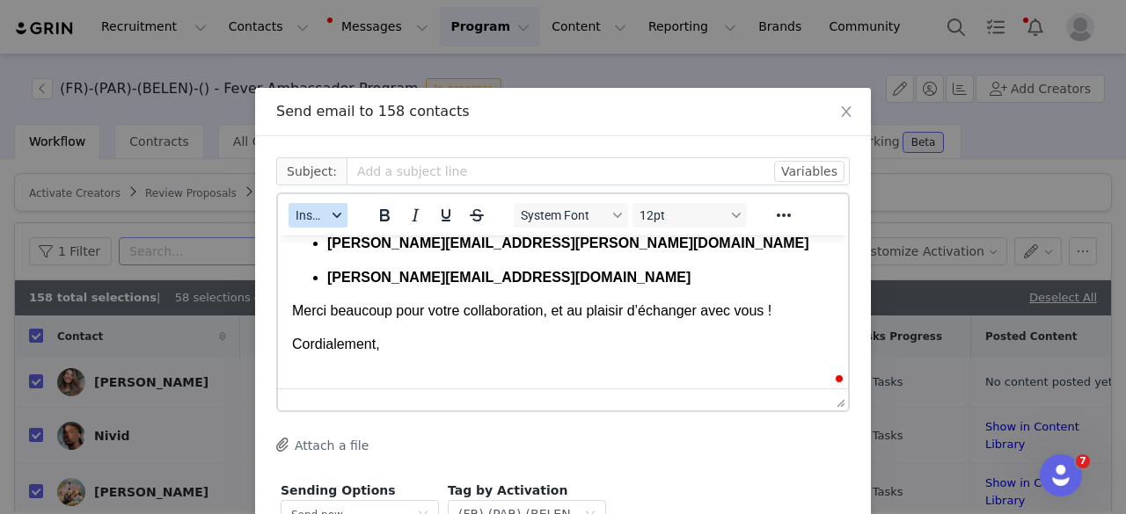
click at [304, 213] on span "Insert" at bounding box center [310, 215] width 31 height 14
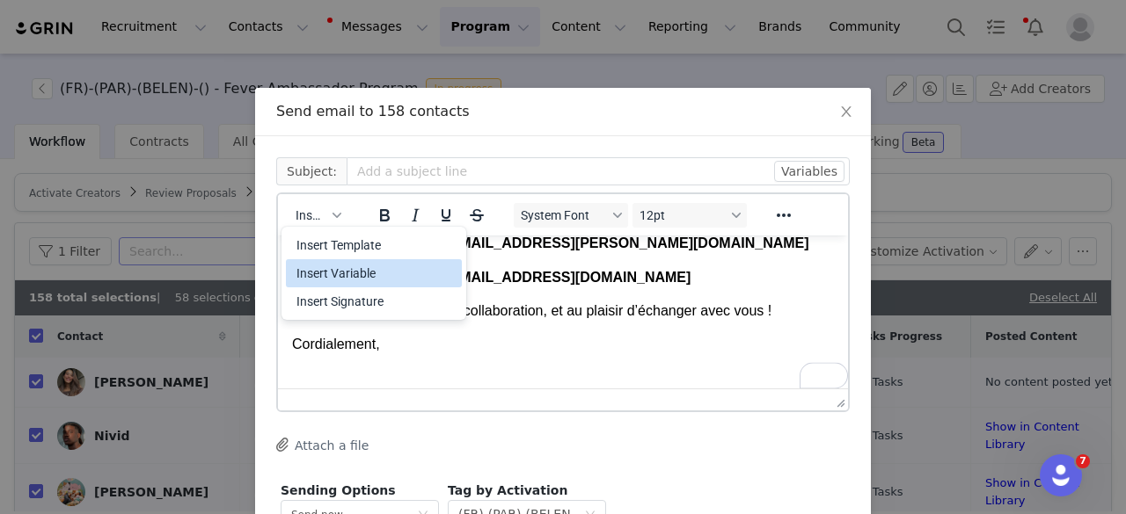
click at [317, 274] on div "Insert Variable" at bounding box center [375, 273] width 158 height 21
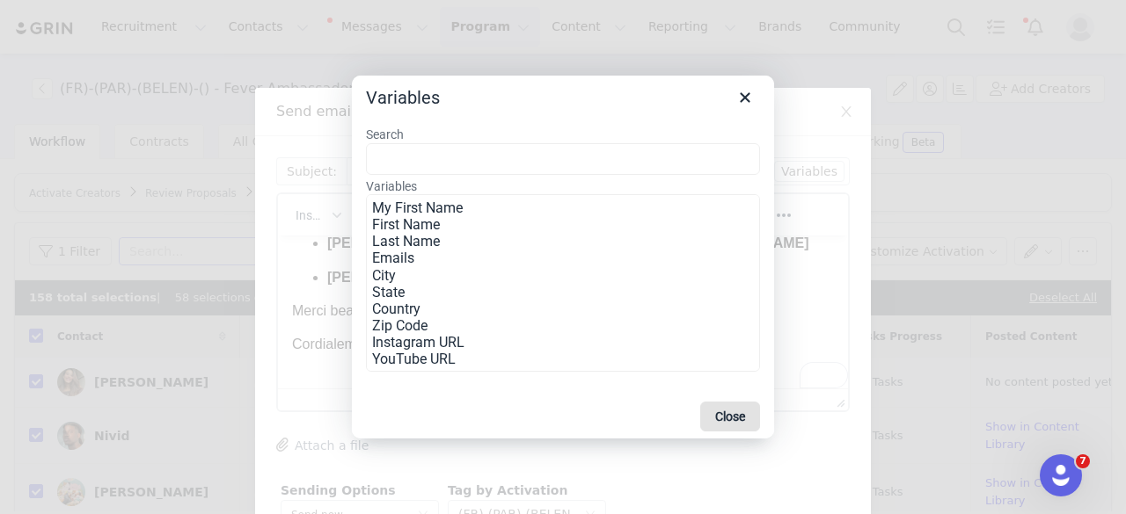
drag, startPoint x: 725, startPoint y: 383, endPoint x: 16, endPoint y: 7, distance: 802.1
click at [725, 402] on button "Close" at bounding box center [730, 417] width 60 height 30
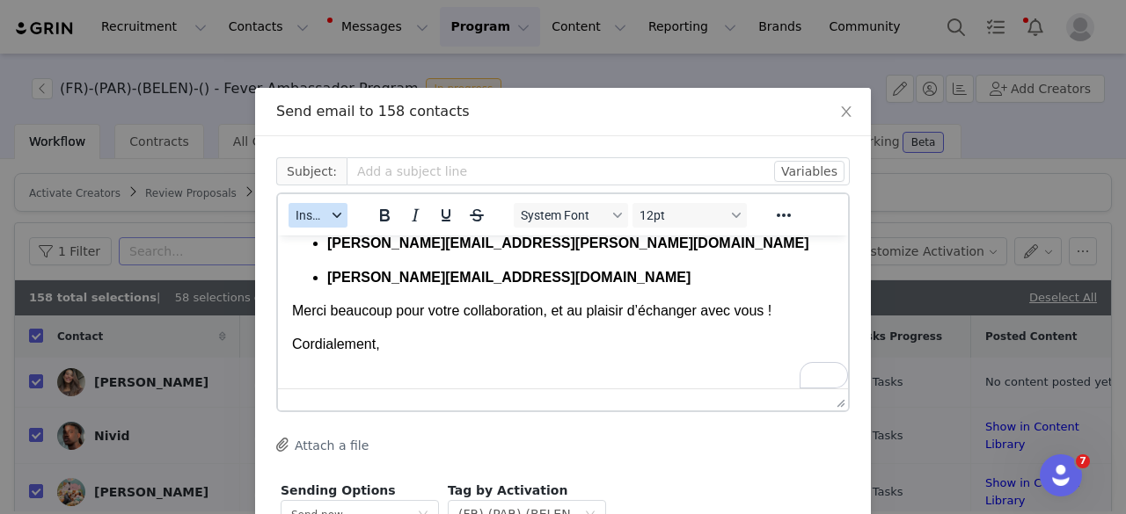
click at [295, 222] on span "Insert" at bounding box center [310, 215] width 31 height 14
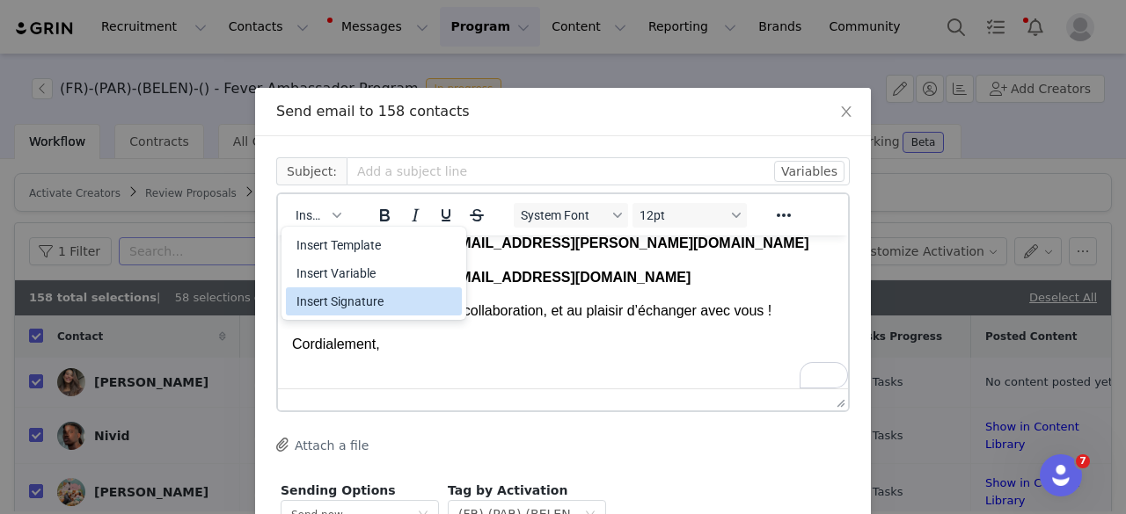
click at [332, 310] on div "Insert Signature" at bounding box center [375, 301] width 158 height 21
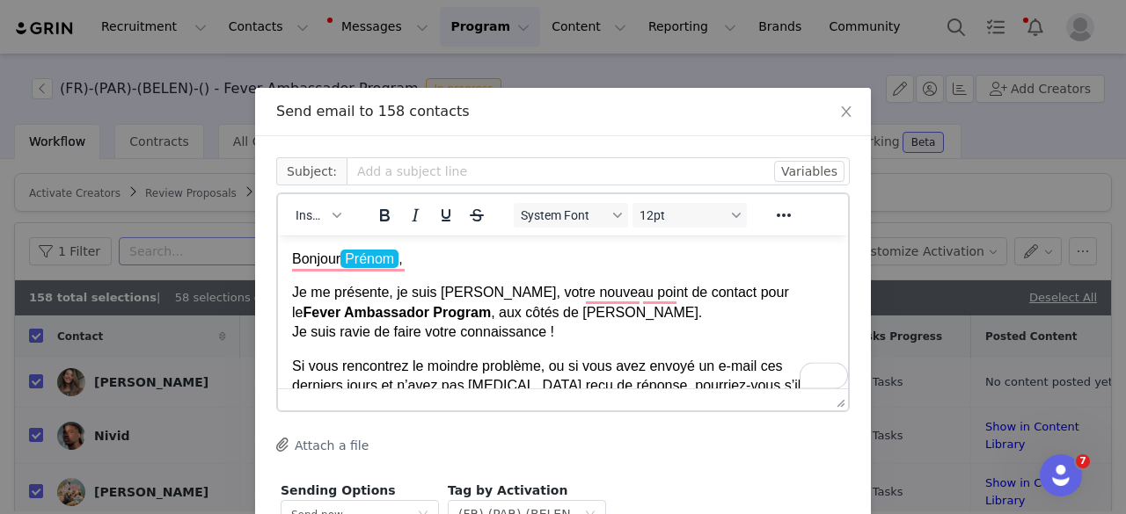
scroll to position [0, 0]
click at [436, 259] on p "Bonjour Prénom ," at bounding box center [563, 259] width 542 height 19
click at [311, 217] on span "Insert" at bounding box center [310, 215] width 31 height 14
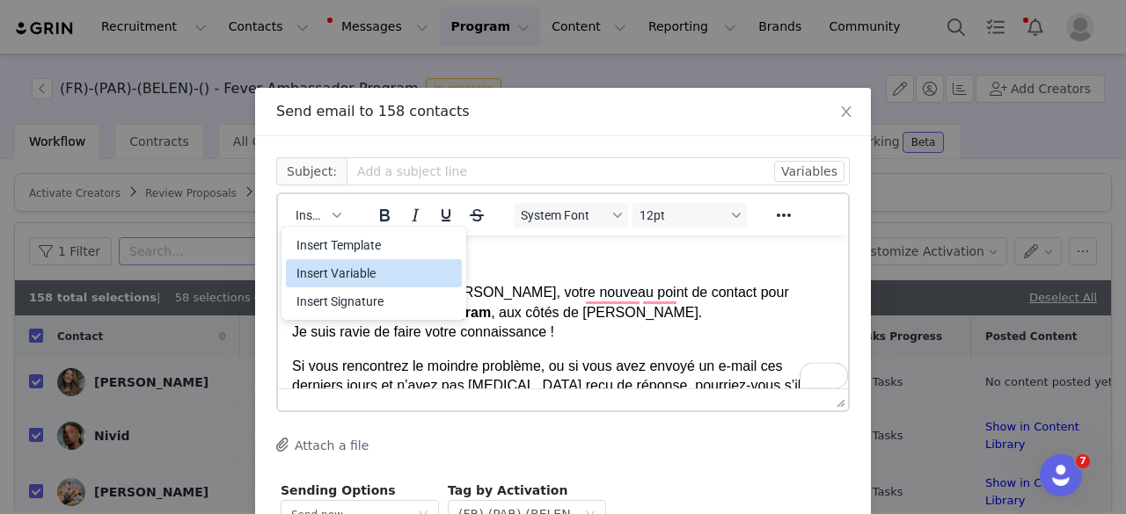
click at [334, 275] on div "Insert Variable" at bounding box center [375, 273] width 158 height 21
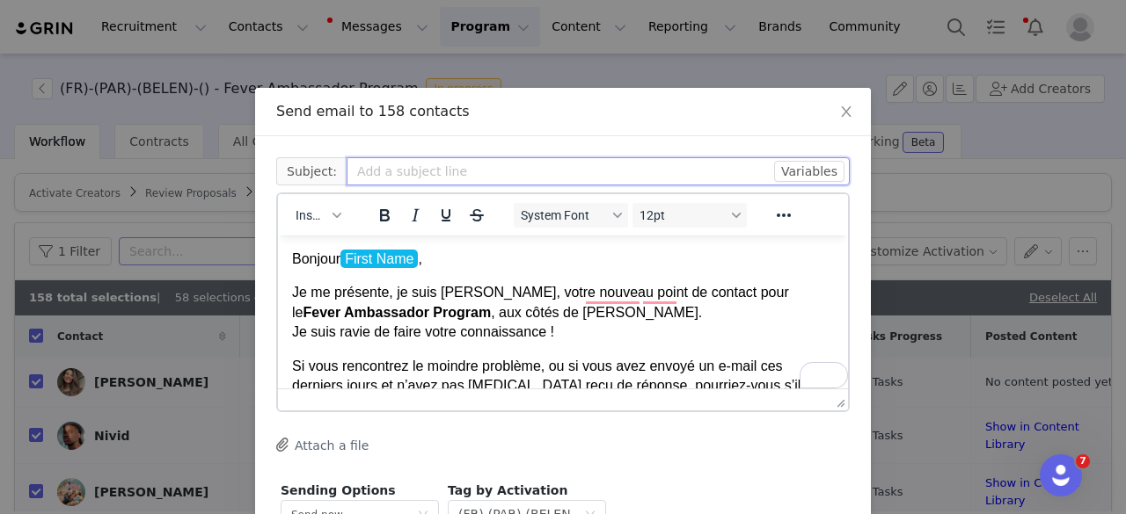
click at [434, 166] on input "text" at bounding box center [597, 171] width 503 height 28
paste input "Votre nouveau point de contact"
click at [346, 174] on input "Votre nouveau point de contact" at bounding box center [597, 171] width 503 height 28
click at [526, 177] on input "Fever Ambassador Program - Votre nouveau point de contact" at bounding box center [597, 171] width 503 height 28
paste input "⚠️ Important –"
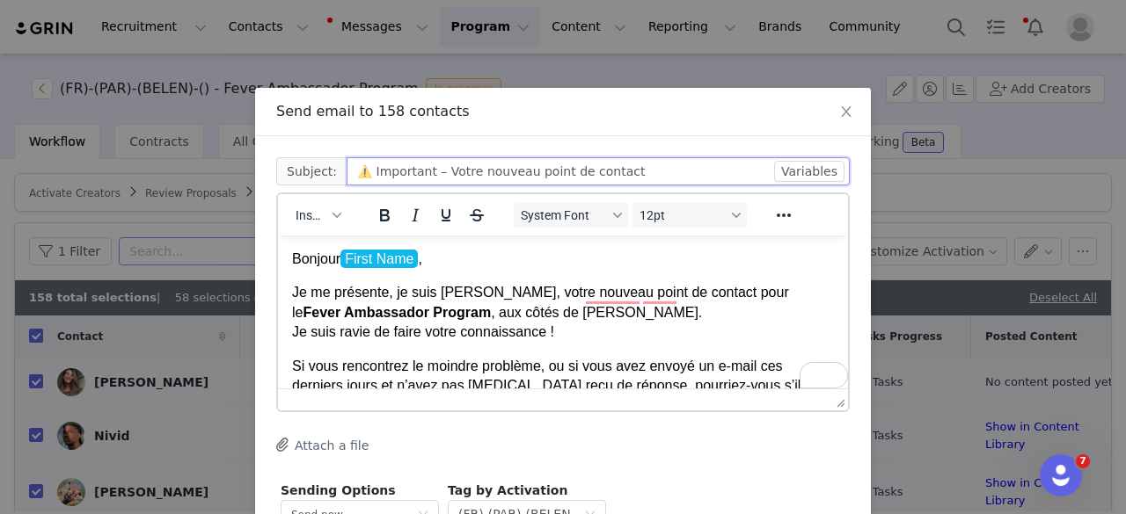
drag, startPoint x: 463, startPoint y: 171, endPoint x: 430, endPoint y: 173, distance: 32.6
click at [430, 173] on input "⚠️ Important – Votre nouveau point de contact" at bounding box center [597, 171] width 503 height 28
drag, startPoint x: 419, startPoint y: 175, endPoint x: 364, endPoint y: 175, distance: 54.5
click at [364, 175] on input "⚠️ Important – nouveau point de contact" at bounding box center [597, 171] width 503 height 28
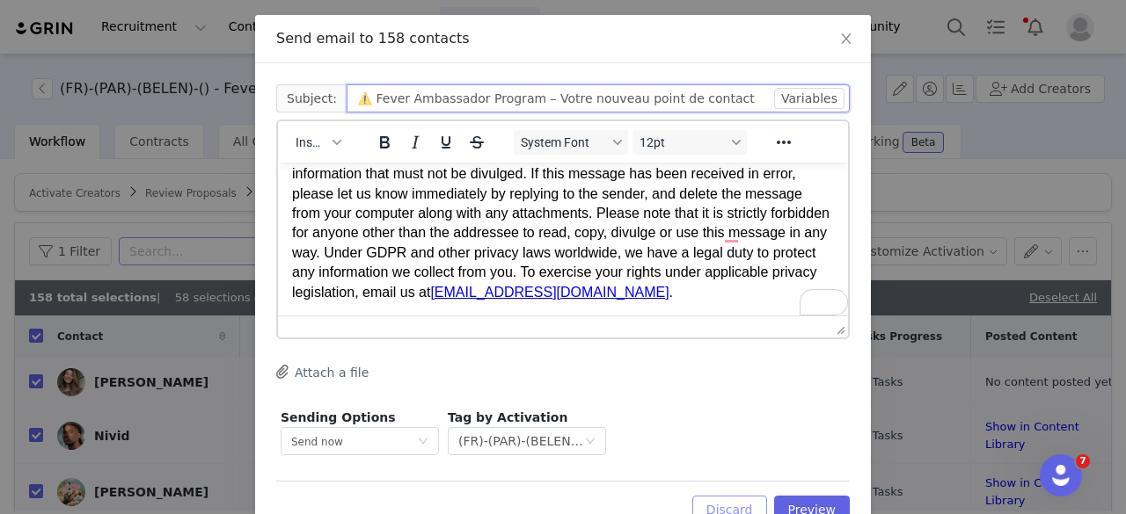
scroll to position [124, 0]
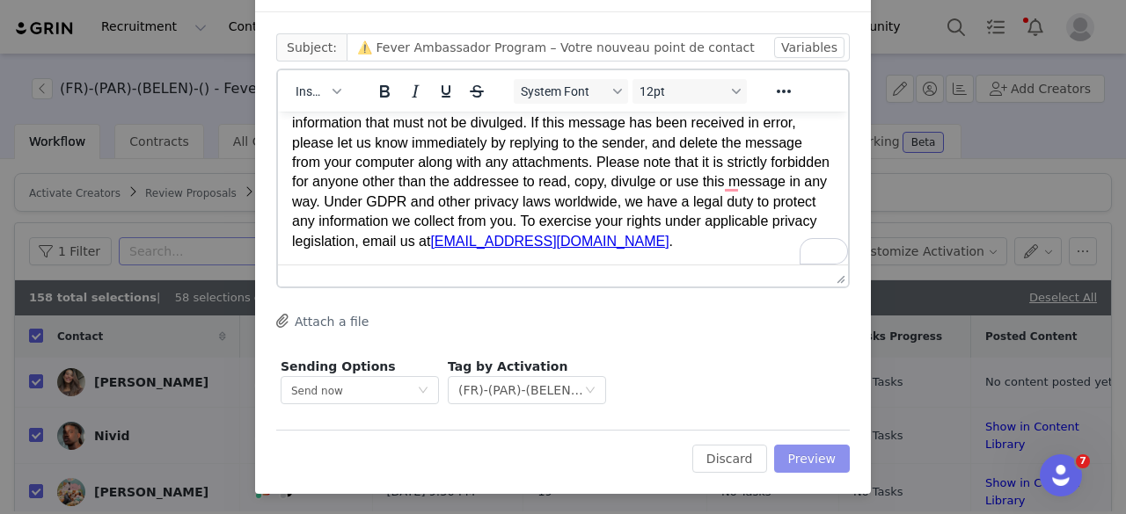
click at [802, 464] on button "Preview" at bounding box center [812, 459] width 77 height 28
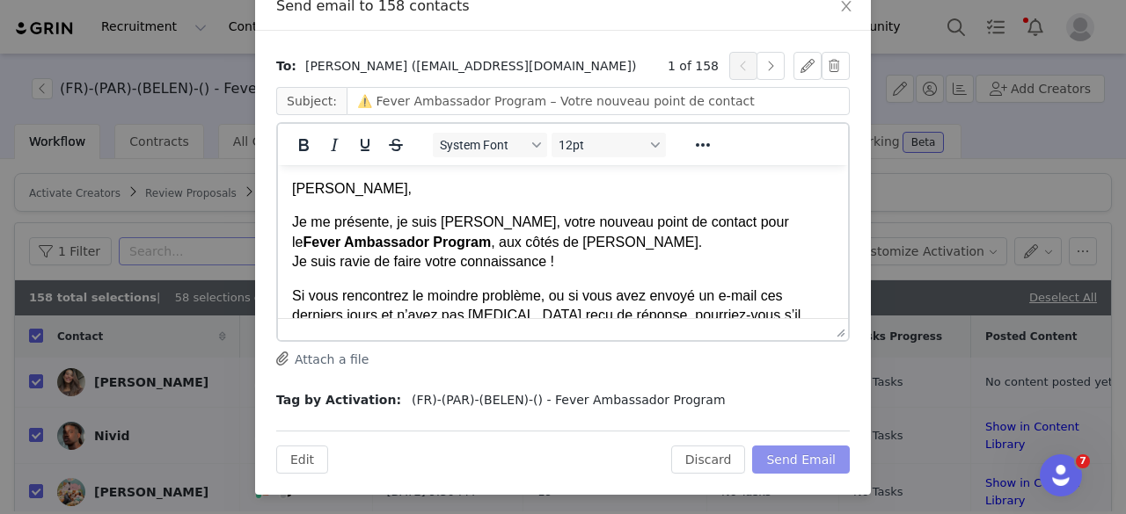
scroll to position [106, 0]
click at [813, 462] on button "Send Email" at bounding box center [801, 459] width 98 height 28
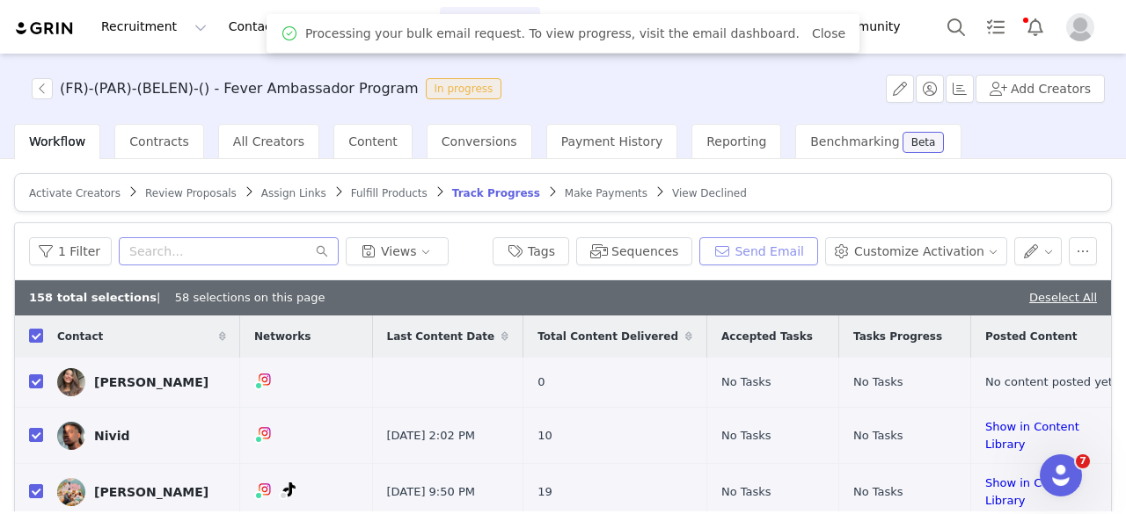
scroll to position [0, 0]
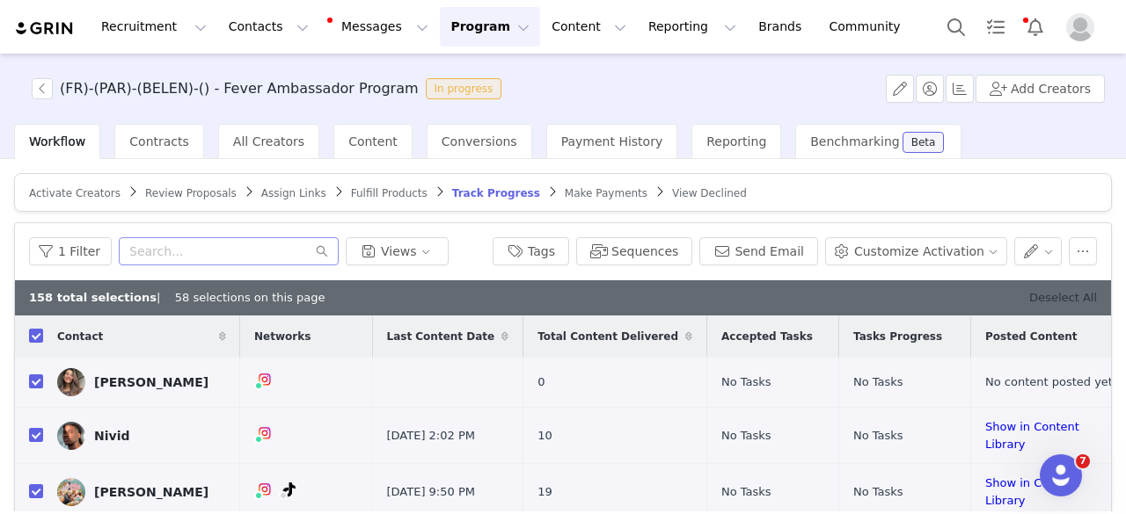
click at [1073, 295] on link "Deselect All" at bounding box center [1063, 297] width 68 height 13
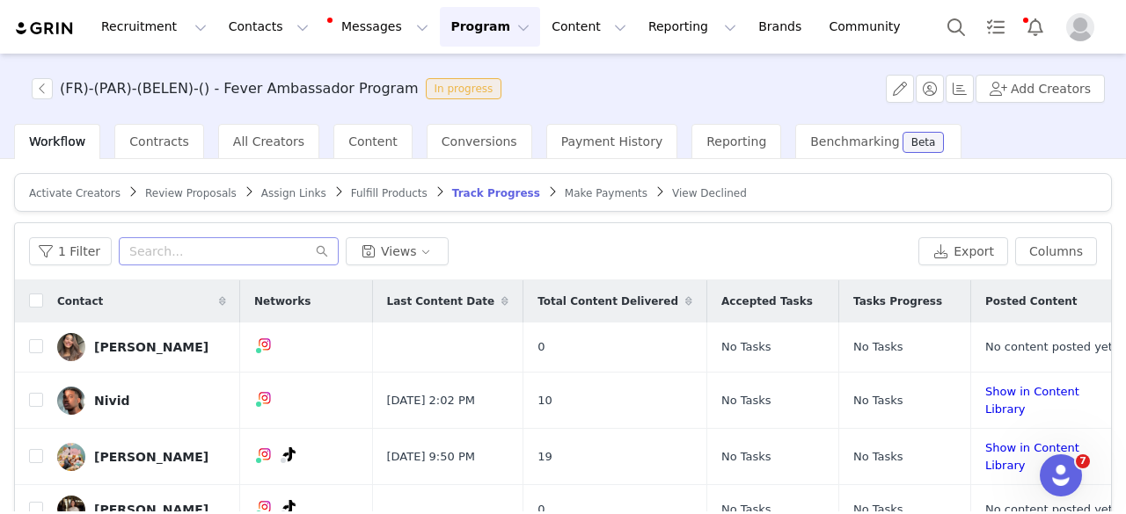
click at [30, 85] on div "(FR)-(PAR)-(BELEN)-() - Fever Ambassador Program In progress" at bounding box center [264, 88] width 487 height 21
click at [58, 79] on span "(FR)-(PAR)-(BELEN)-() - Fever Ambassador Program In progress" at bounding box center [270, 88] width 477 height 21
click at [47, 80] on button "button" at bounding box center [42, 88] width 21 height 21
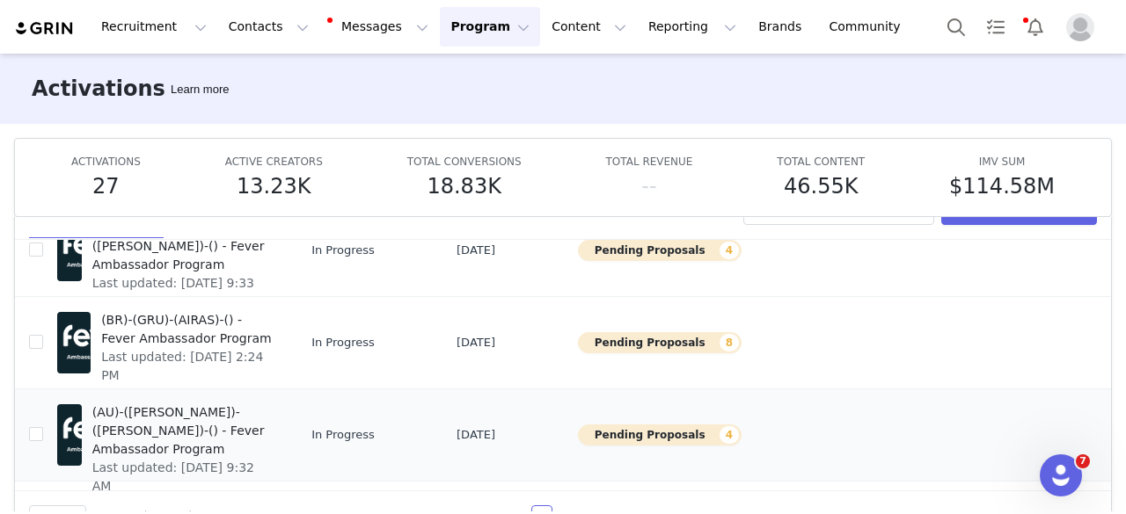
scroll to position [91, 0]
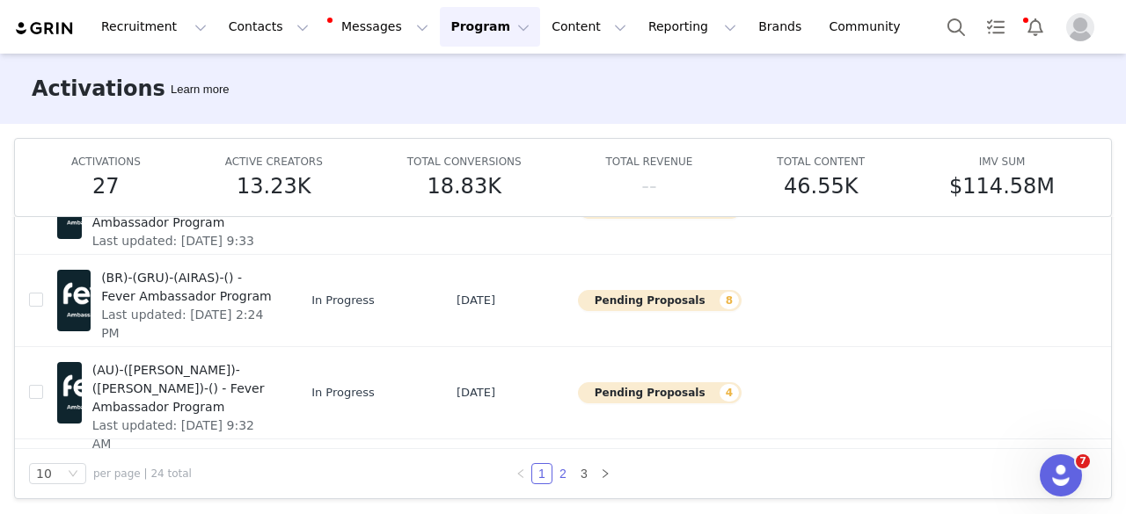
click at [556, 475] on link "2" at bounding box center [562, 473] width 19 height 19
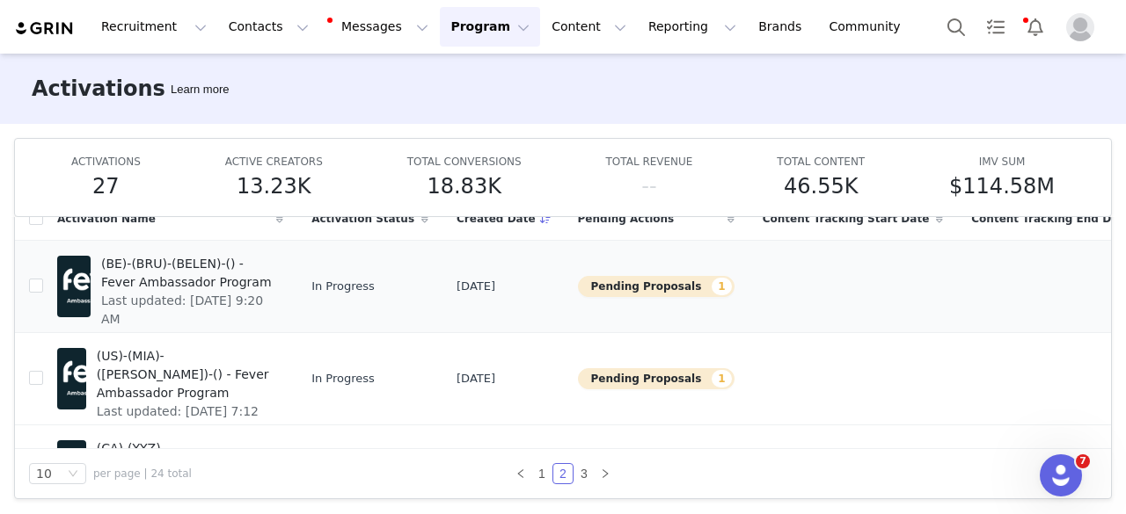
click at [210, 283] on span "(BE)-(BRU)-(BELEN)-() - Fever Ambassador Program" at bounding box center [186, 273] width 171 height 37
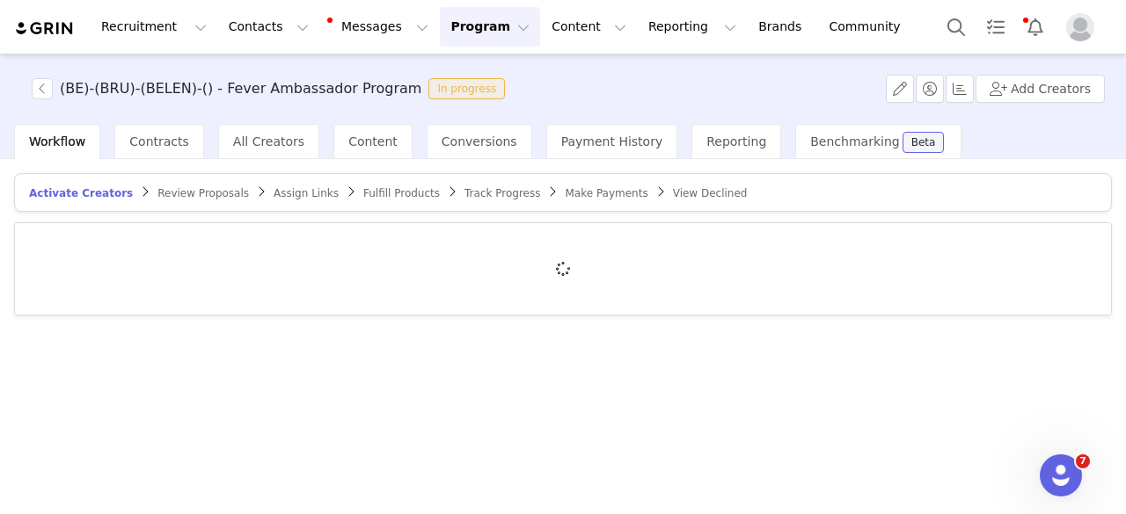
click at [464, 189] on span "Track Progress" at bounding box center [502, 193] width 76 height 12
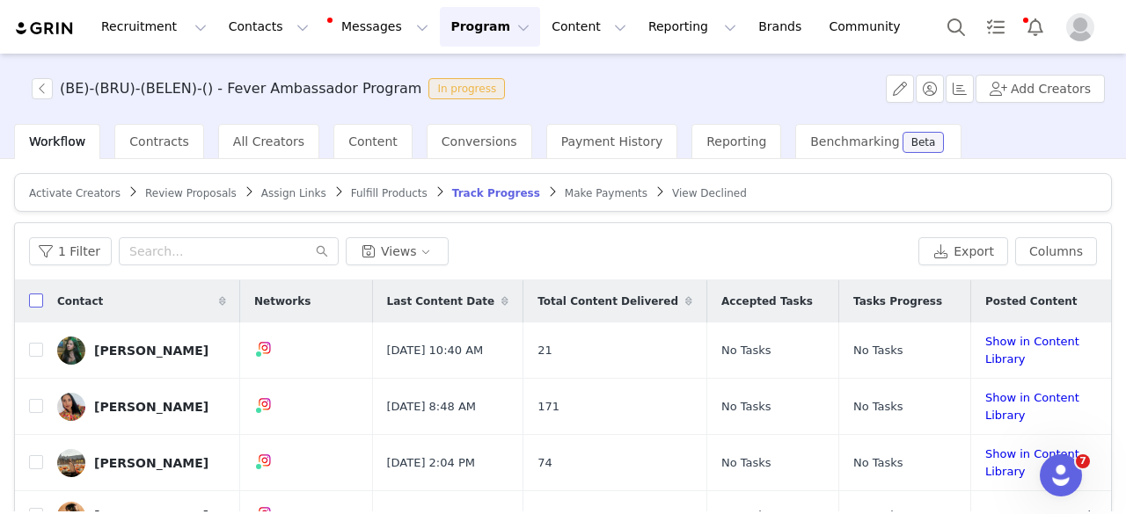
click at [40, 301] on input "checkbox" at bounding box center [36, 301] width 14 height 14
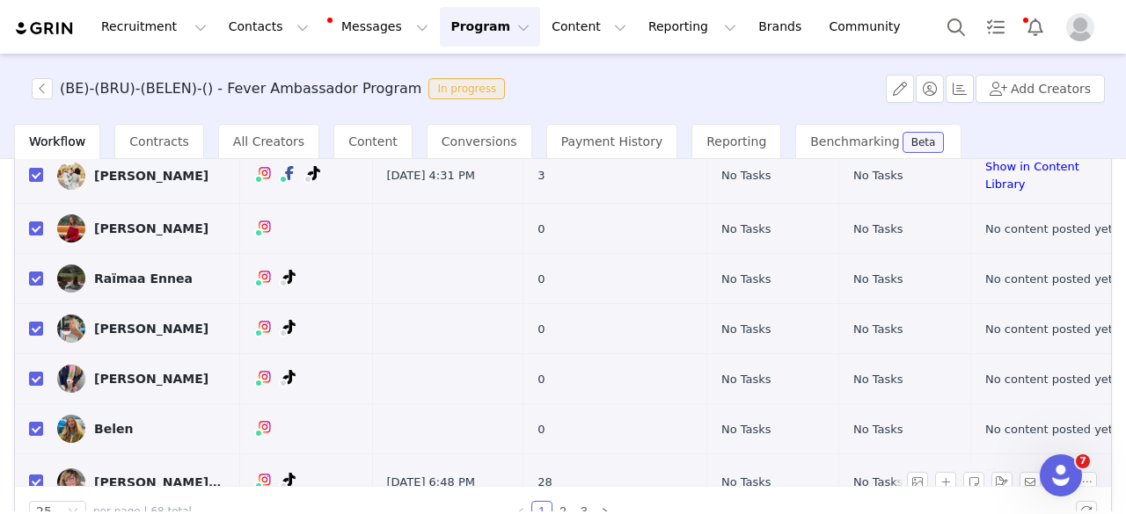
scroll to position [250, 0]
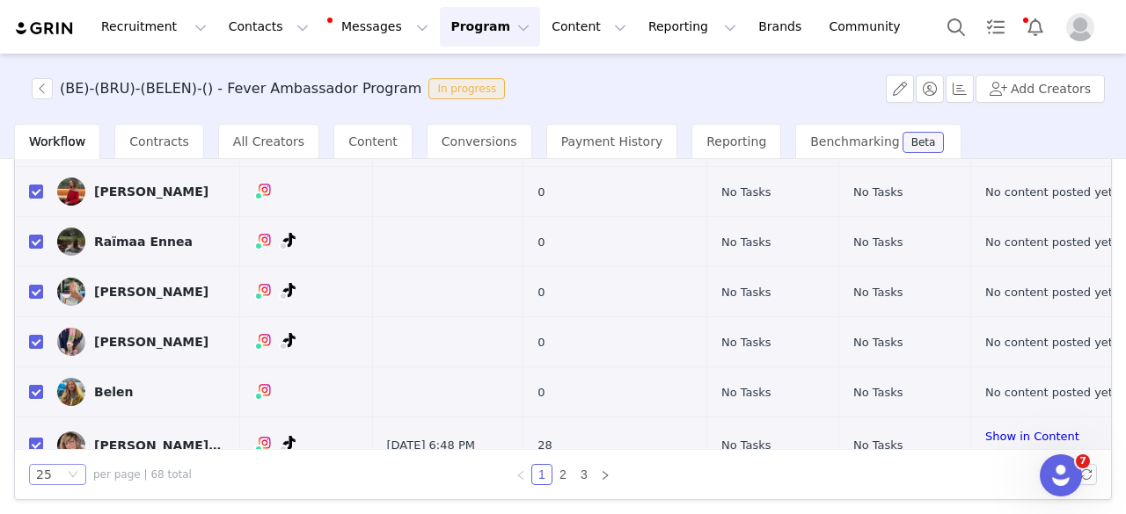
click at [57, 470] on div "25" at bounding box center [50, 474] width 28 height 19
click at [62, 435] on li "100" at bounding box center [57, 441] width 57 height 28
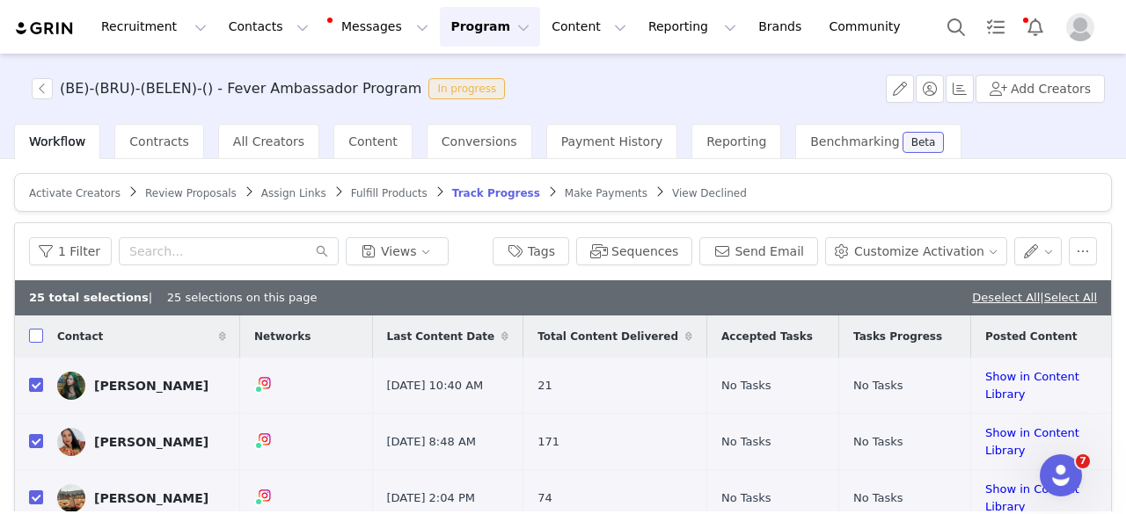
click at [39, 339] on input "checkbox" at bounding box center [36, 336] width 14 height 14
click at [749, 247] on button "Send Email" at bounding box center [758, 251] width 119 height 28
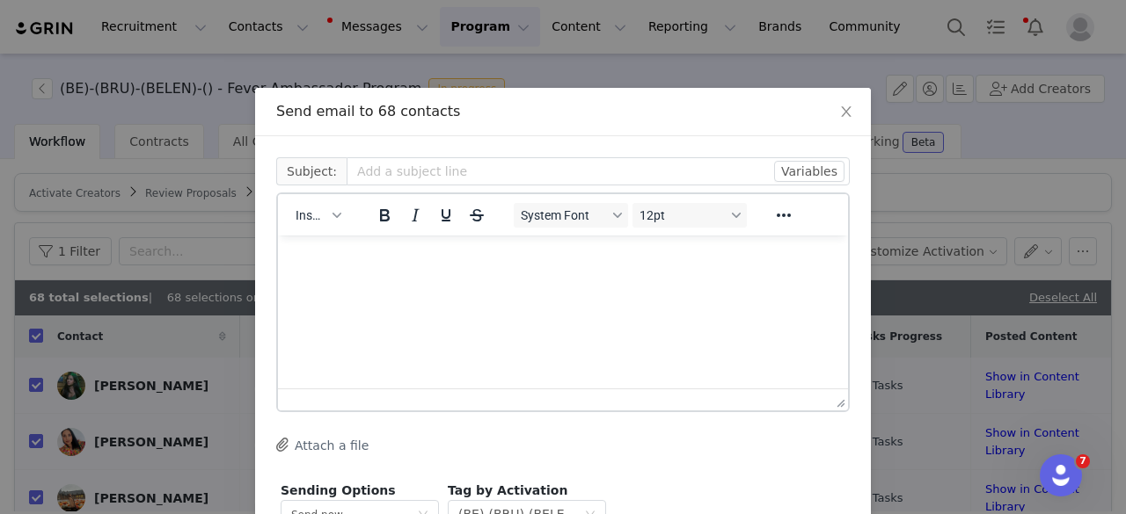
scroll to position [0, 0]
click at [439, 271] on html at bounding box center [563, 259] width 570 height 47
paste body "To enrich screen reader interactions, please activate Accessibility in Grammarl…"
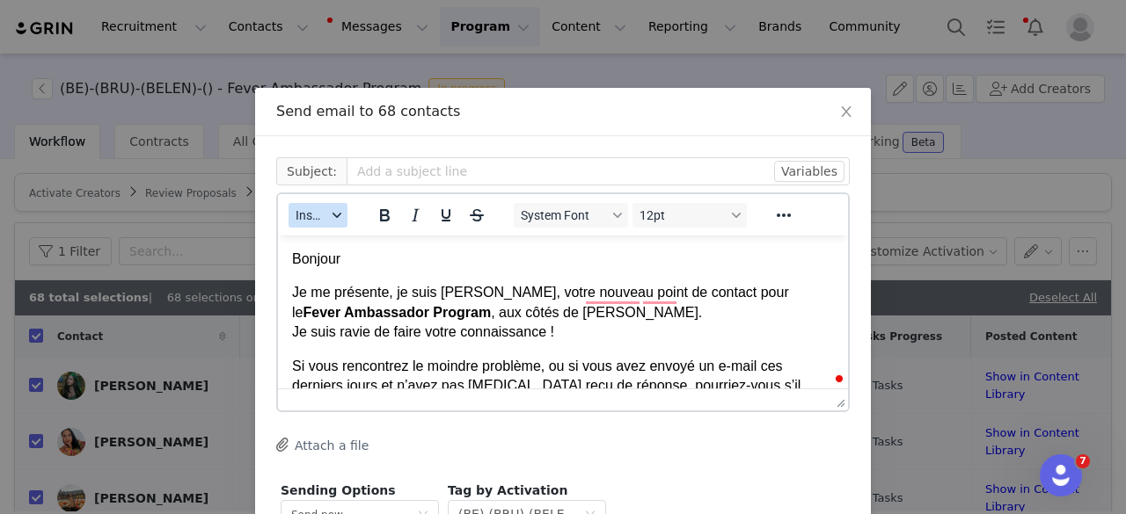
click at [322, 214] on button "Insert" at bounding box center [317, 215] width 59 height 25
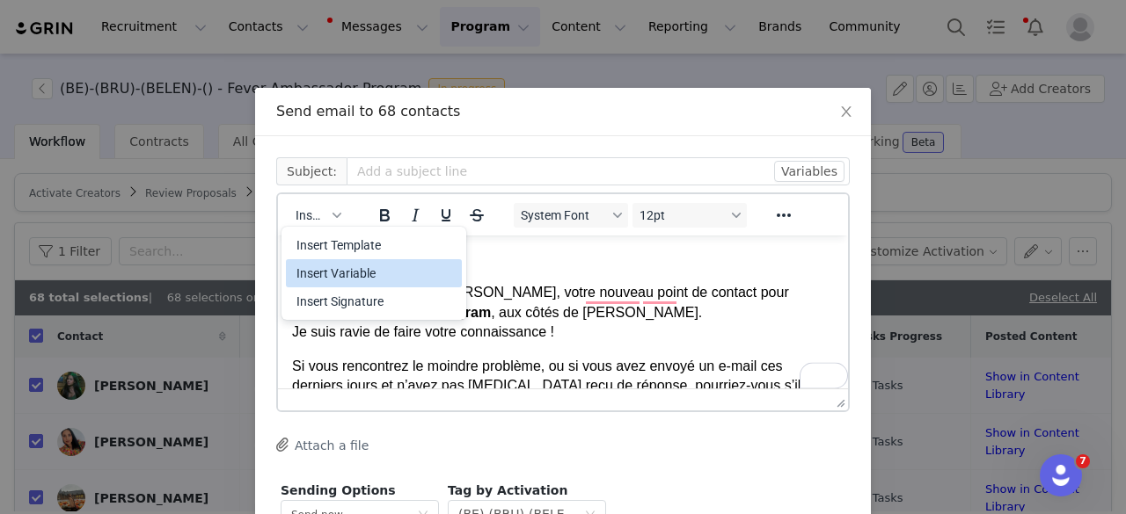
click at [356, 278] on div "Insert Variable" at bounding box center [375, 273] width 158 height 21
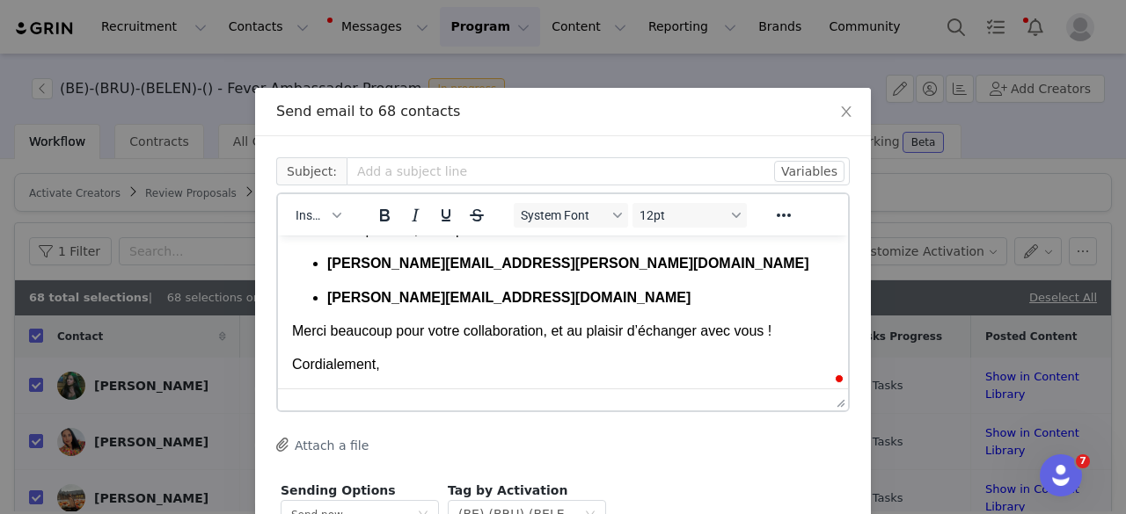
scroll to position [209, 0]
click at [387, 366] on p "Cordialement," at bounding box center [563, 364] width 542 height 19
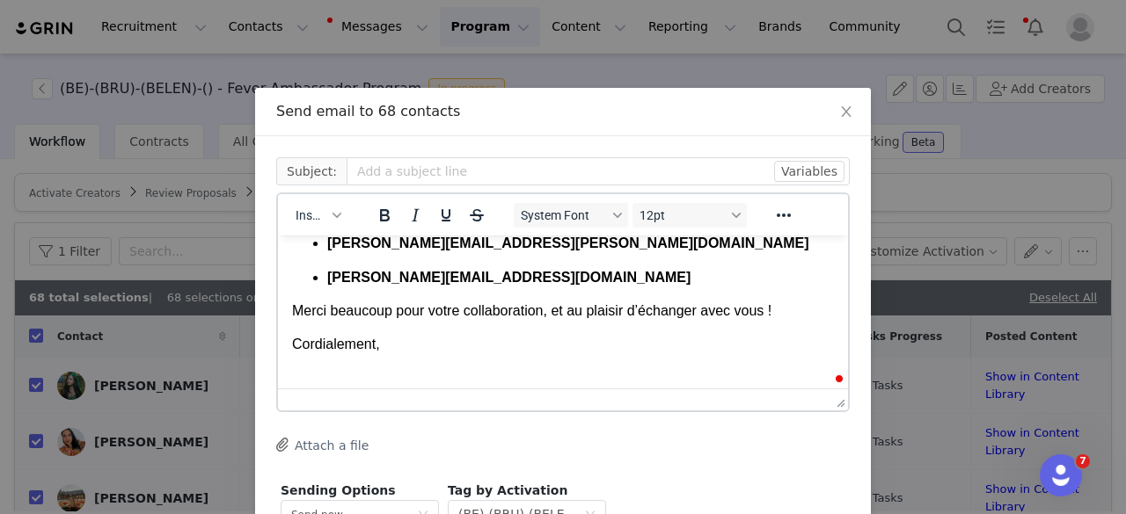
click at [311, 228] on div "Insert" at bounding box center [318, 215] width 81 height 34
click at [312, 212] on span "Insert" at bounding box center [310, 215] width 31 height 14
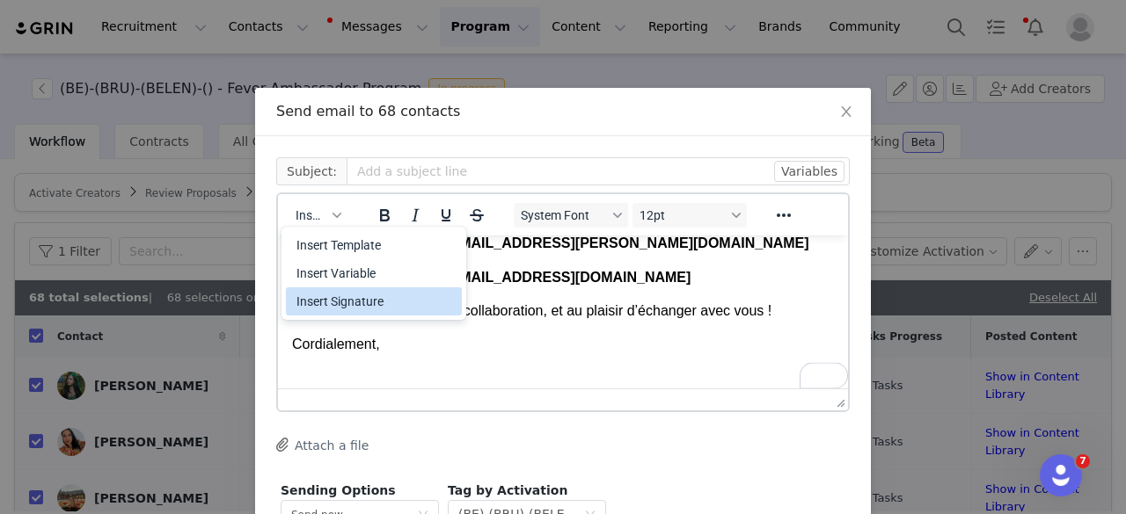
click at [345, 310] on div "Insert Signature" at bounding box center [375, 301] width 158 height 21
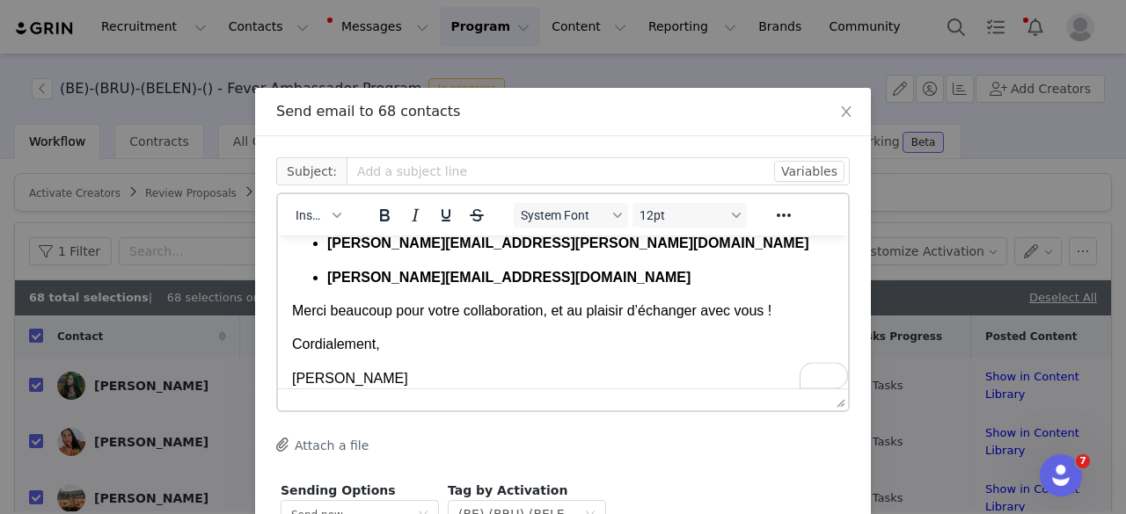
scroll to position [645, 0]
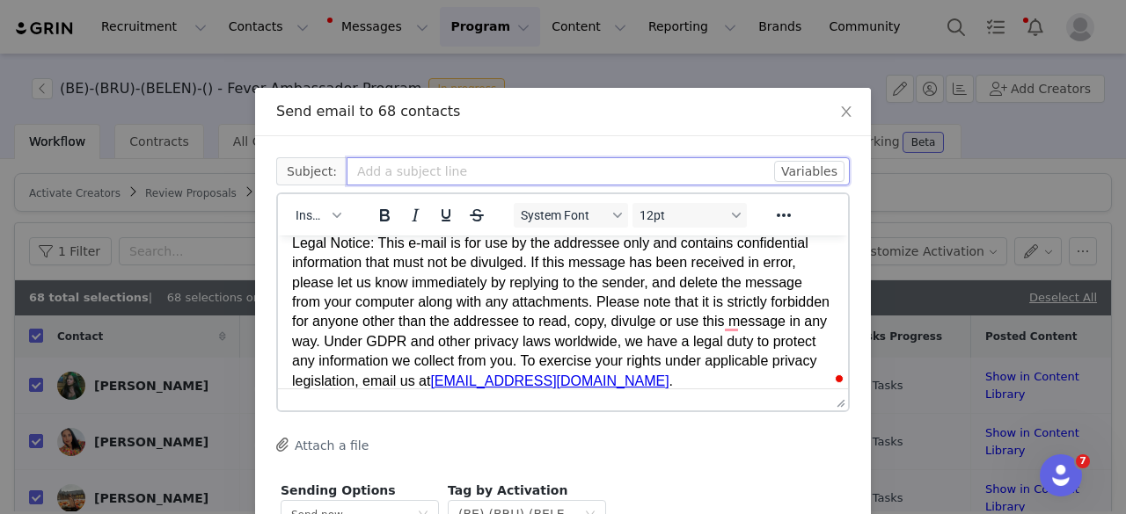
click at [442, 159] on input "text" at bounding box center [597, 171] width 503 height 28
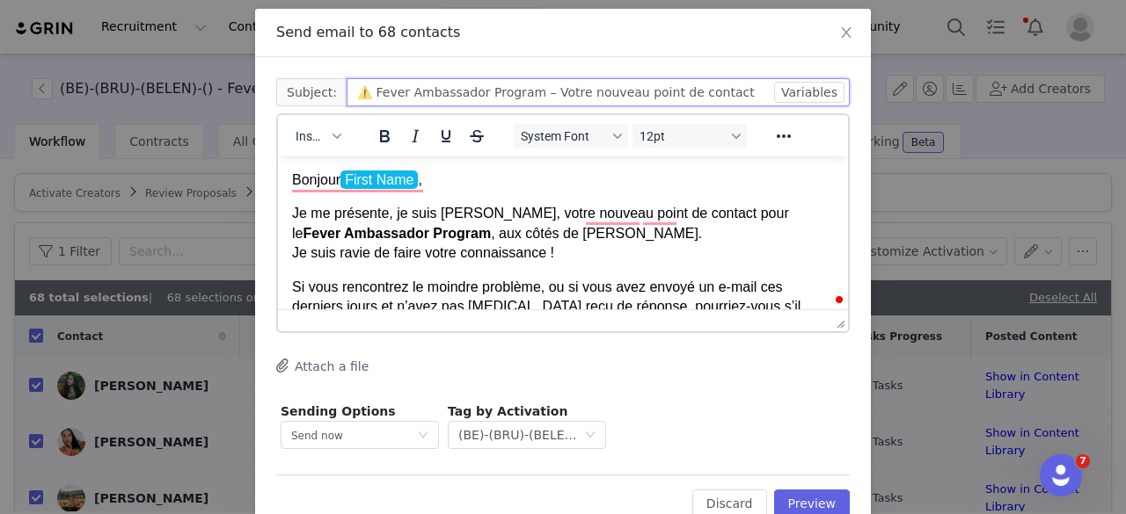
scroll to position [124, 0]
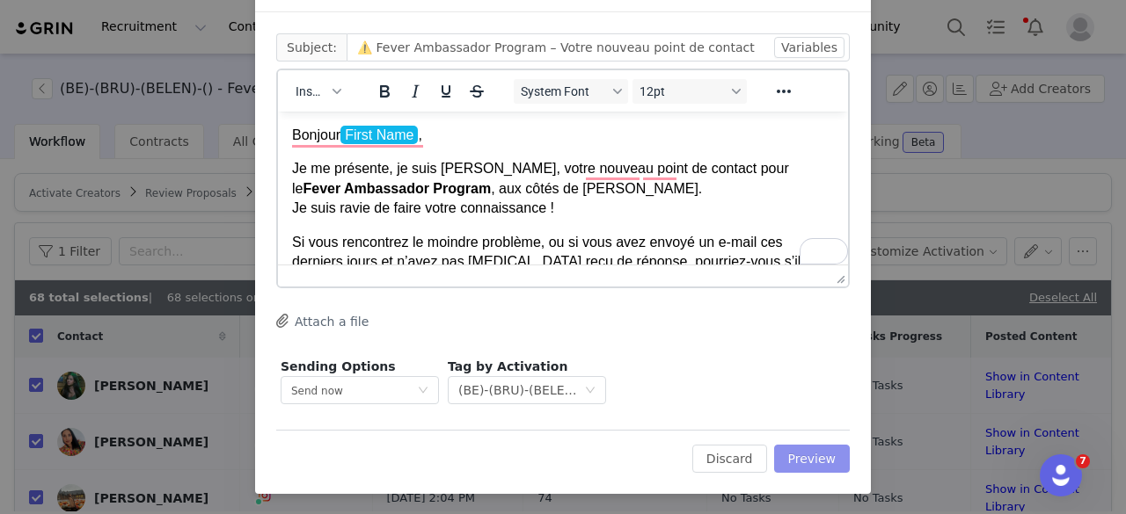
click at [813, 451] on button "Preview" at bounding box center [812, 459] width 77 height 28
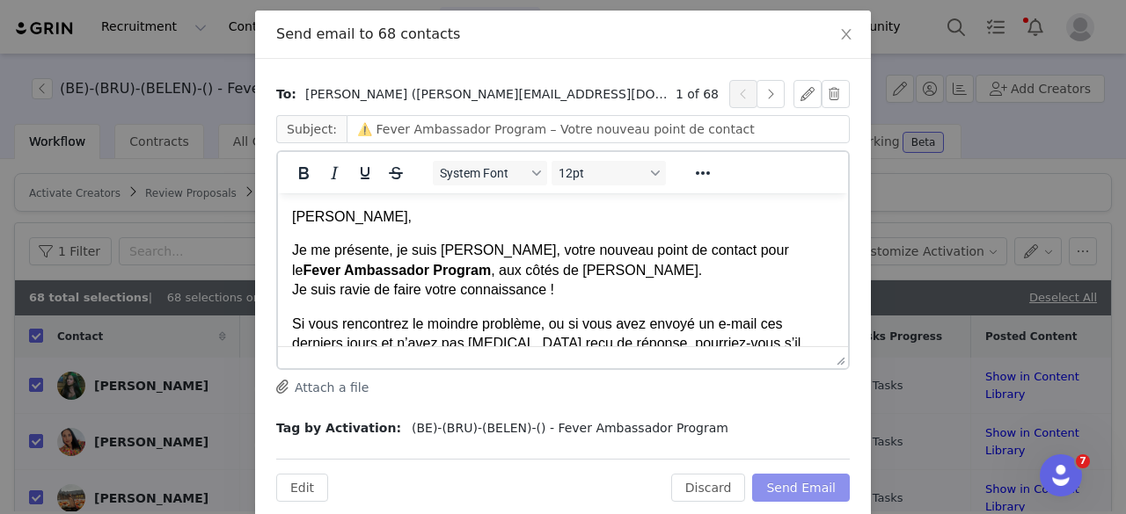
scroll to position [106, 0]
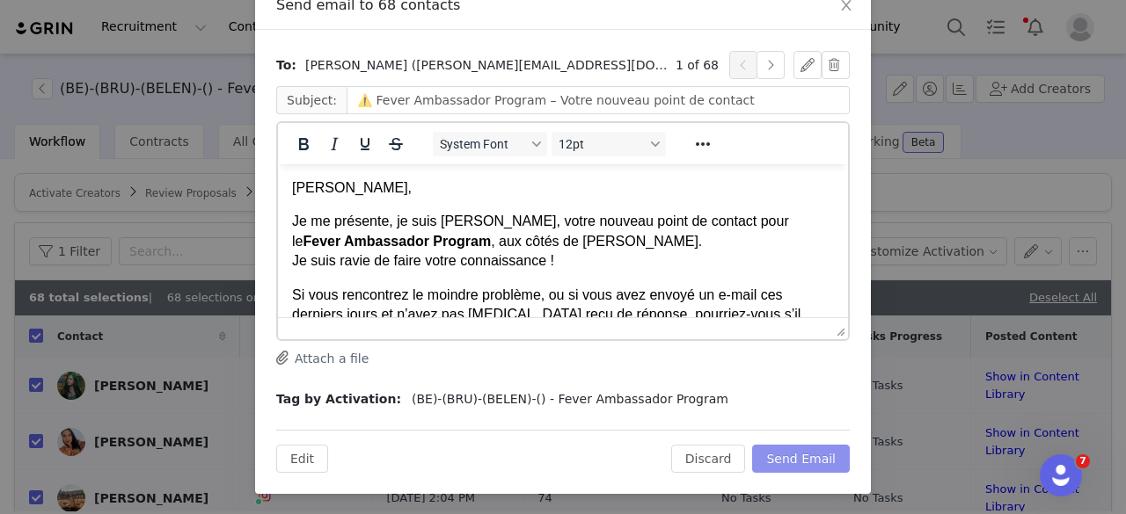
click at [805, 465] on button "Send Email" at bounding box center [801, 459] width 98 height 28
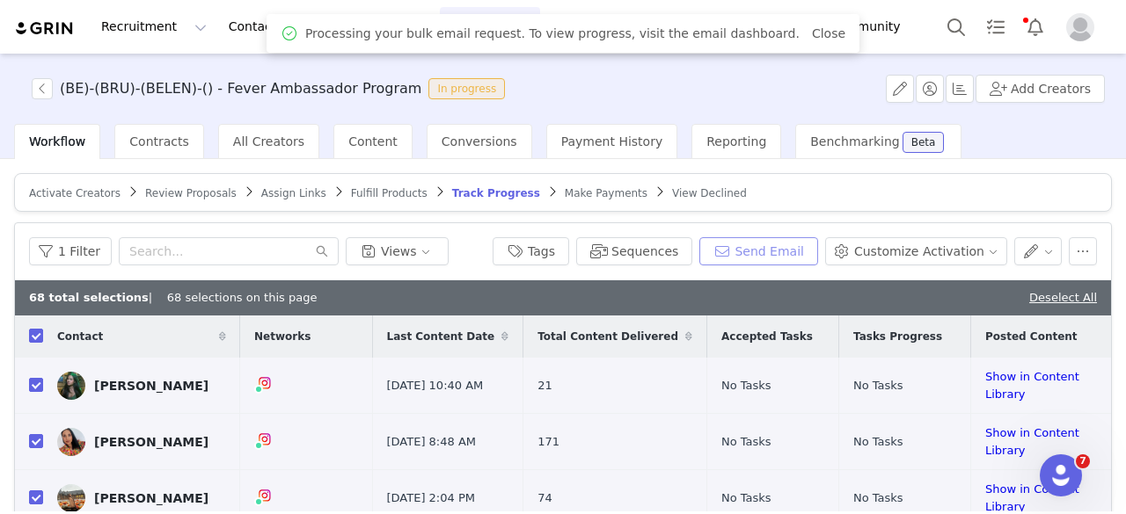
scroll to position [0, 0]
